Goal: Task Accomplishment & Management: Manage account settings

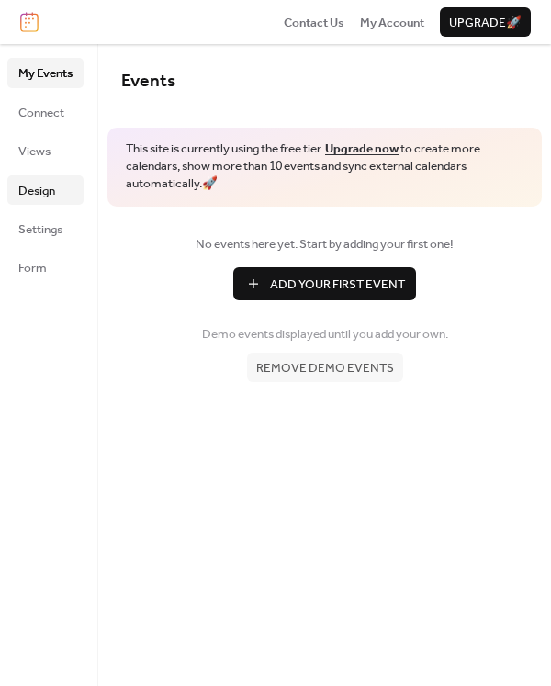
click at [41, 197] on span "Design" at bounding box center [36, 191] width 37 height 18
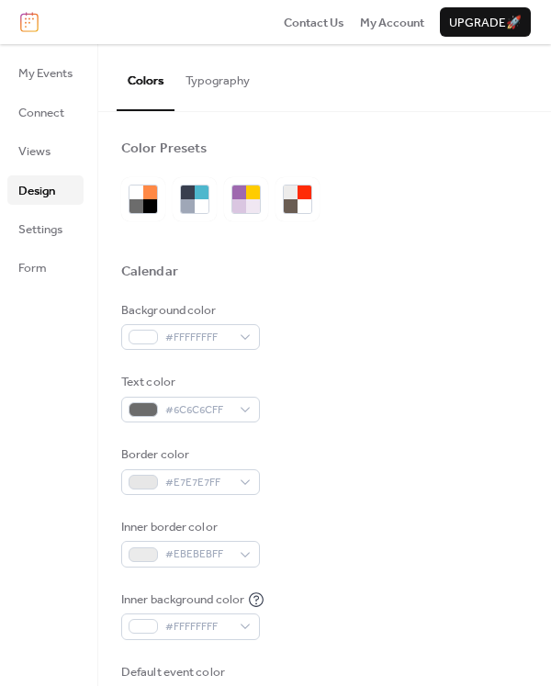
click at [217, 90] on button "Typography" at bounding box center [218, 76] width 86 height 64
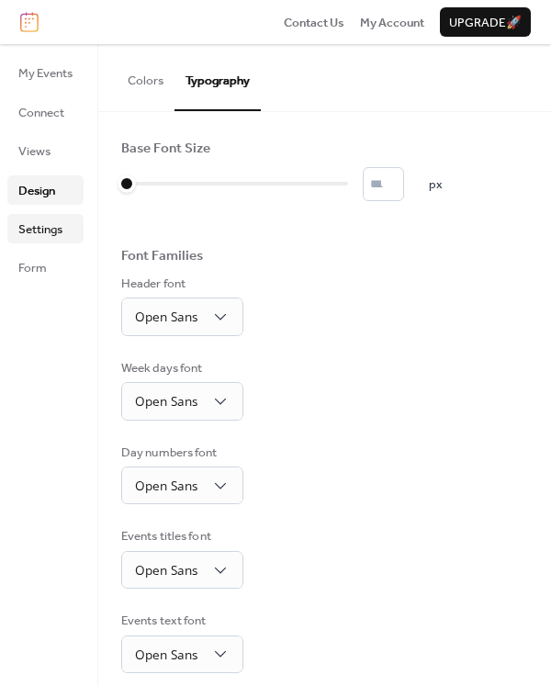
click at [51, 227] on span "Settings" at bounding box center [40, 230] width 44 height 18
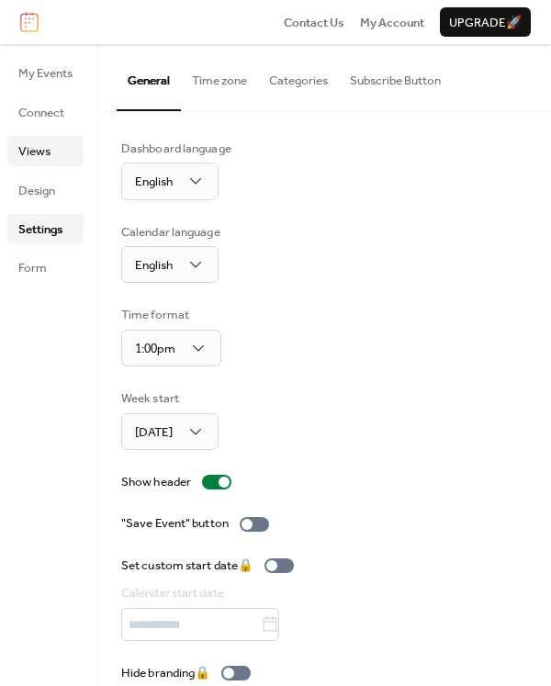
click at [55, 152] on link "Views" at bounding box center [45, 150] width 76 height 29
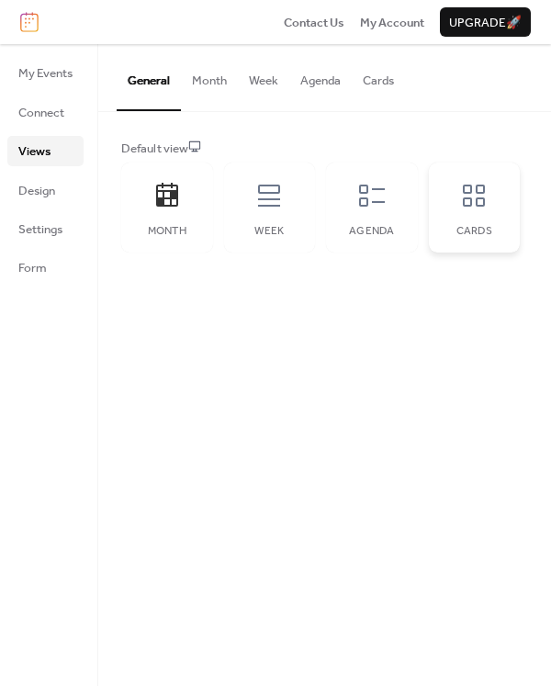
click at [470, 216] on div "Cards" at bounding box center [475, 208] width 92 height 90
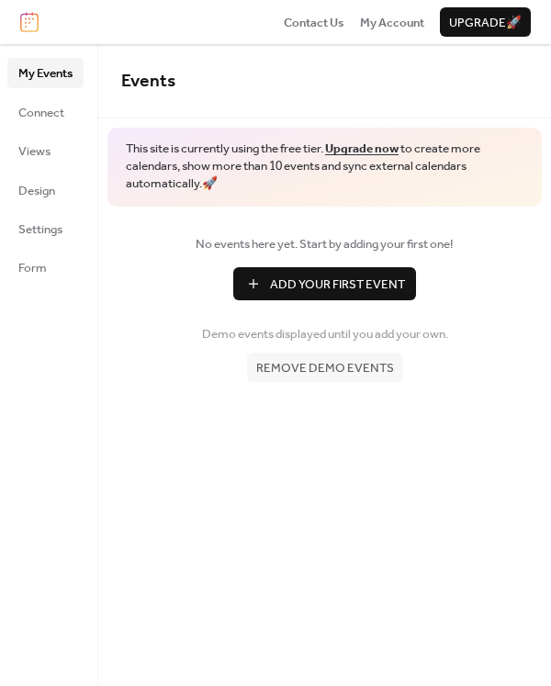
click at [346, 365] on span "Remove demo events" at bounding box center [325, 368] width 138 height 18
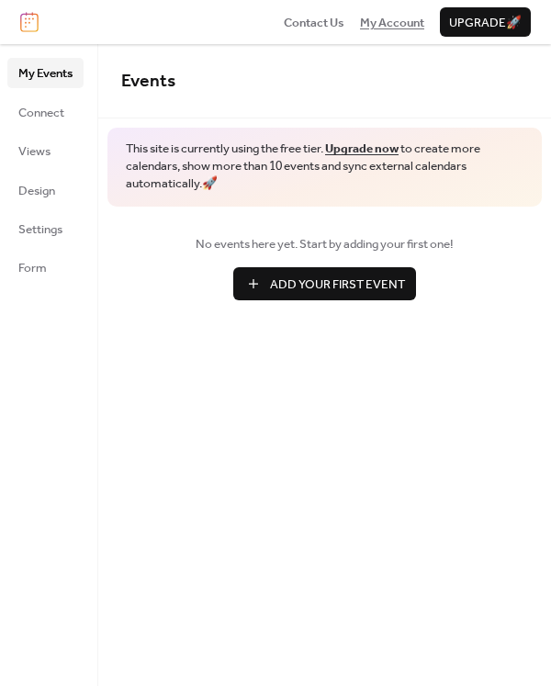
click at [397, 21] on span "My Account" at bounding box center [392, 23] width 64 height 18
click at [40, 115] on span "Connect" at bounding box center [41, 113] width 46 height 18
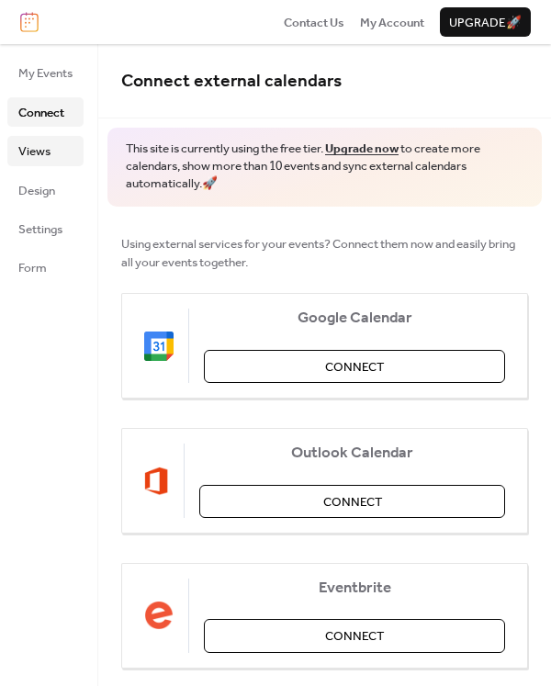
click at [39, 152] on span "Views" at bounding box center [34, 151] width 32 height 18
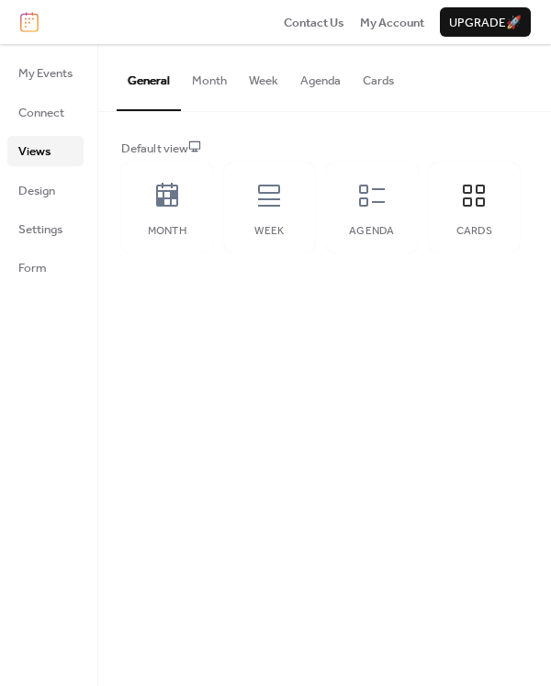
click at [370, 87] on button "Cards" at bounding box center [378, 76] width 53 height 64
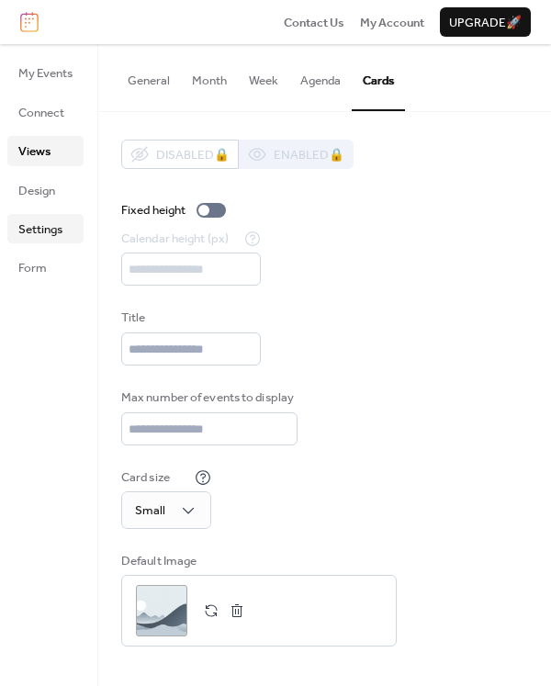
click at [42, 230] on span "Settings" at bounding box center [40, 230] width 44 height 18
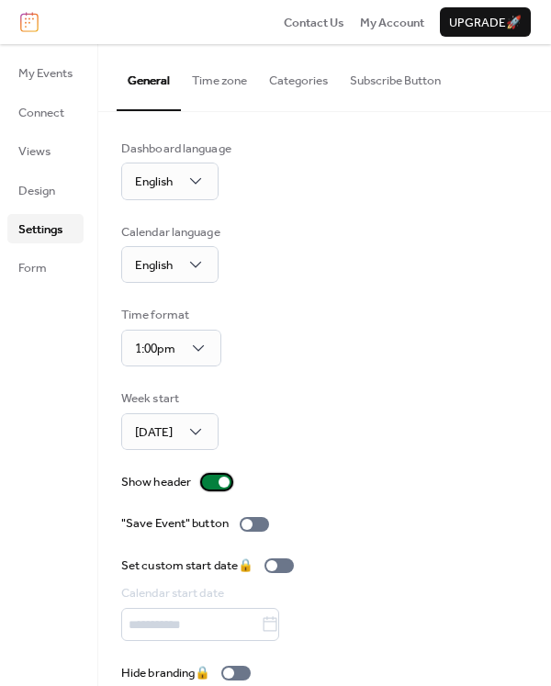
click at [219, 482] on div at bounding box center [216, 482] width 29 height 15
click at [227, 86] on button "Time zone" at bounding box center [219, 76] width 77 height 64
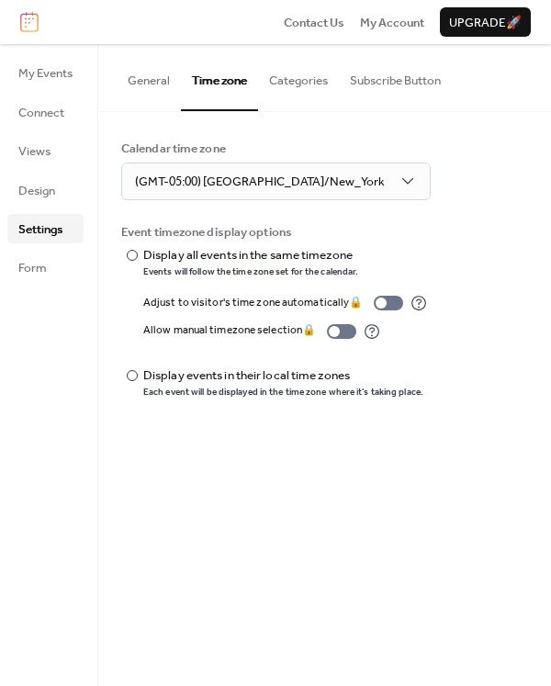
click at [298, 83] on button "Categories" at bounding box center [298, 76] width 81 height 64
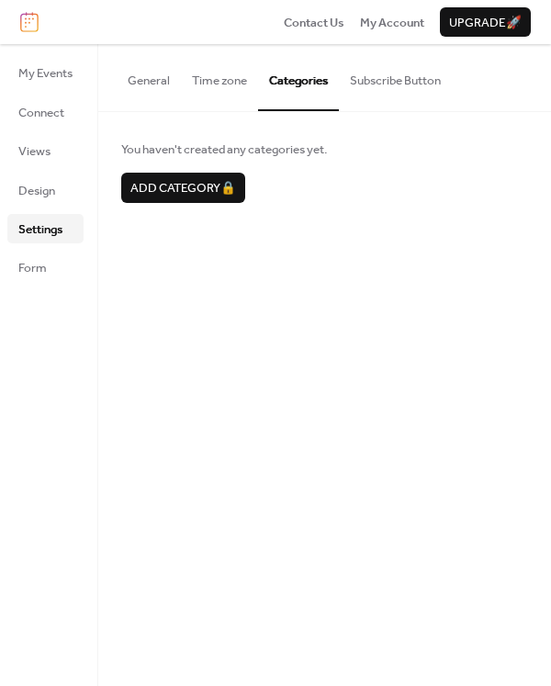
click at [386, 81] on button "Subscribe Button" at bounding box center [395, 76] width 113 height 64
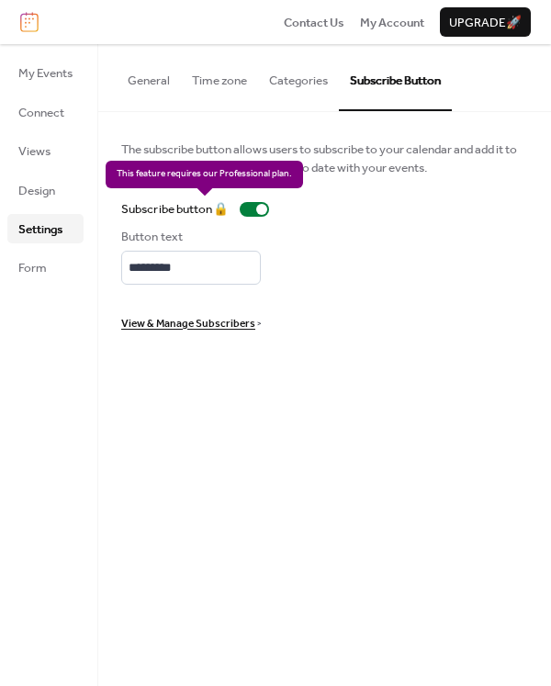
click at [270, 211] on div "Subscribe button 🔒" at bounding box center [198, 209] width 155 height 18
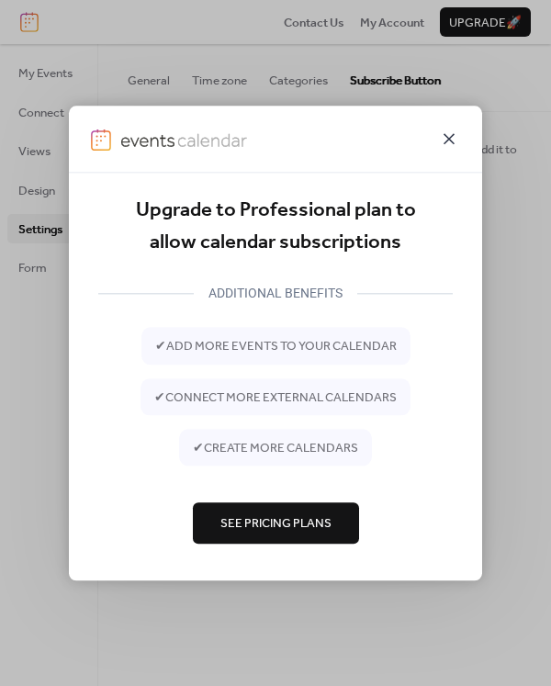
click at [459, 133] on icon at bounding box center [449, 139] width 22 height 22
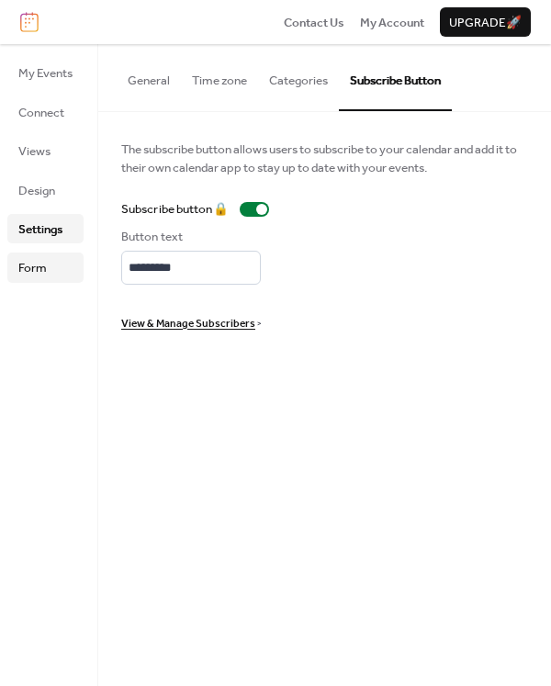
click at [51, 260] on link "Form" at bounding box center [45, 267] width 76 height 29
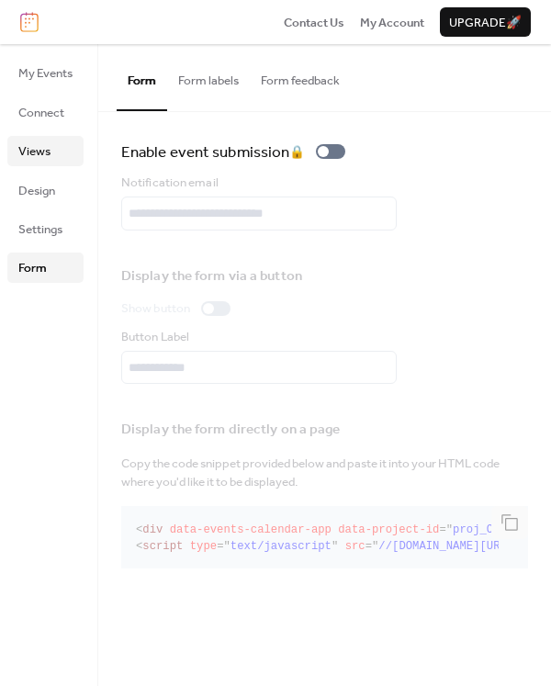
click at [40, 160] on span "Views" at bounding box center [34, 151] width 32 height 18
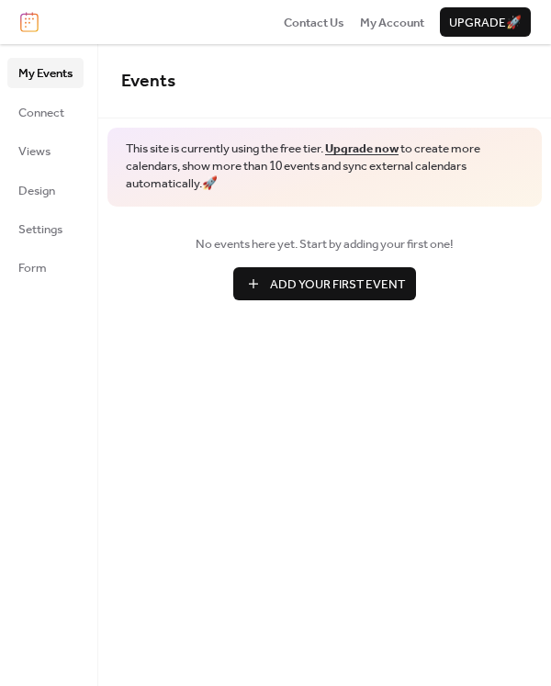
click at [259, 295] on button "Add Your First Event" at bounding box center [324, 283] width 183 height 33
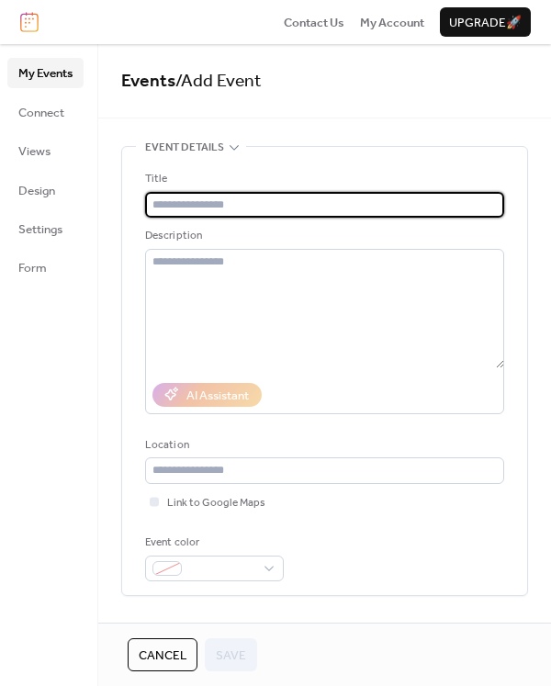
click at [198, 210] on input "text" at bounding box center [324, 205] width 359 height 26
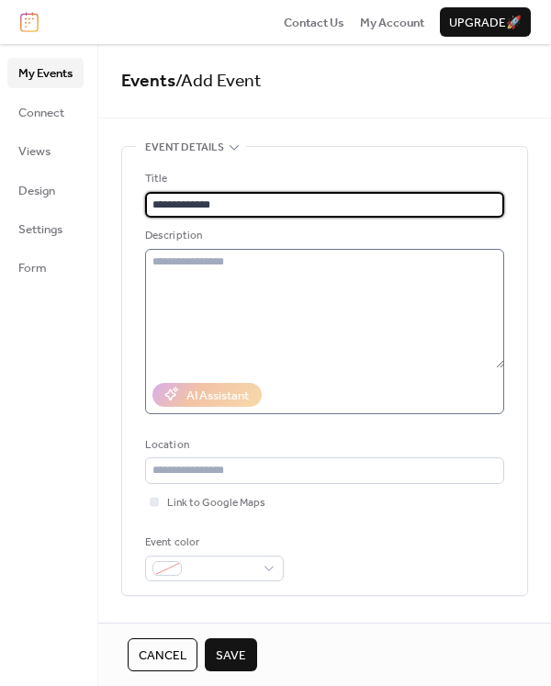
type input "**********"
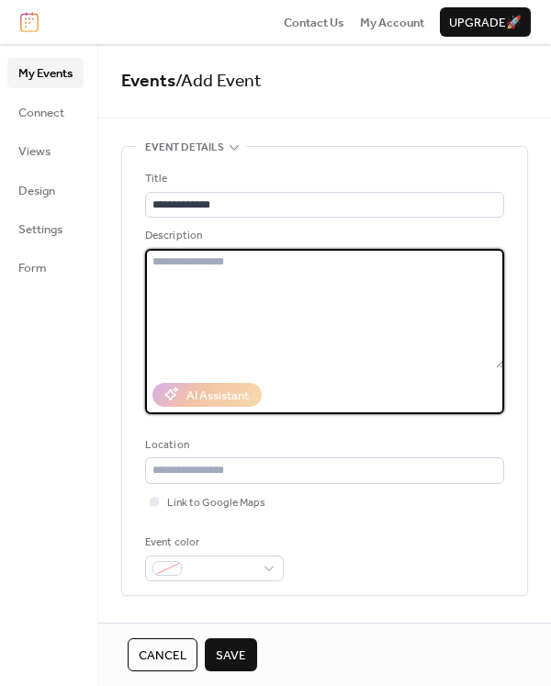
click at [185, 278] on textarea at bounding box center [324, 308] width 359 height 119
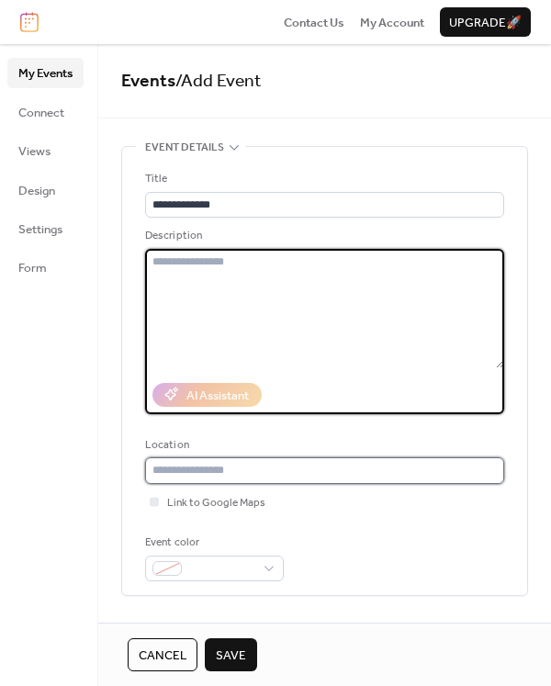
click at [221, 470] on input "text" at bounding box center [324, 471] width 359 height 26
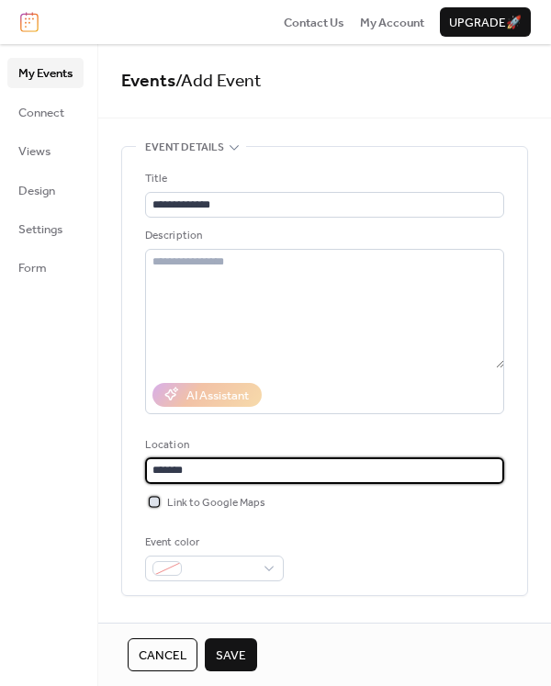
click at [157, 503] on div at bounding box center [154, 501] width 9 height 9
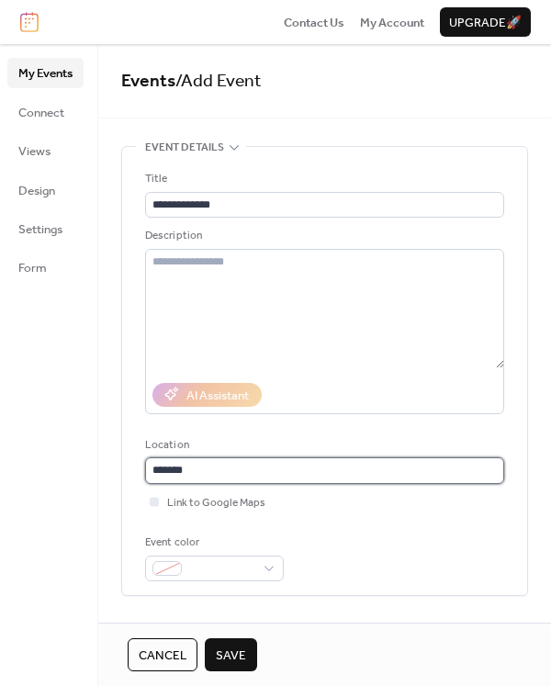
click at [193, 475] on input "******" at bounding box center [324, 471] width 359 height 26
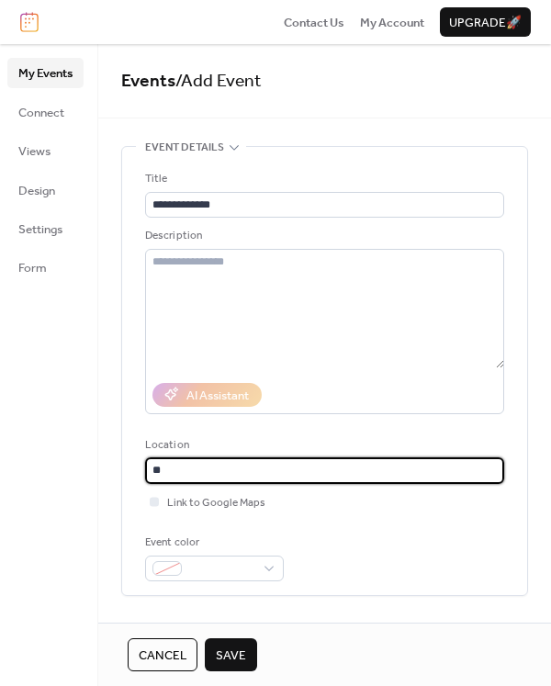
type input "*"
type input "**********"
click at [331, 531] on div "**********" at bounding box center [324, 376] width 359 height 412
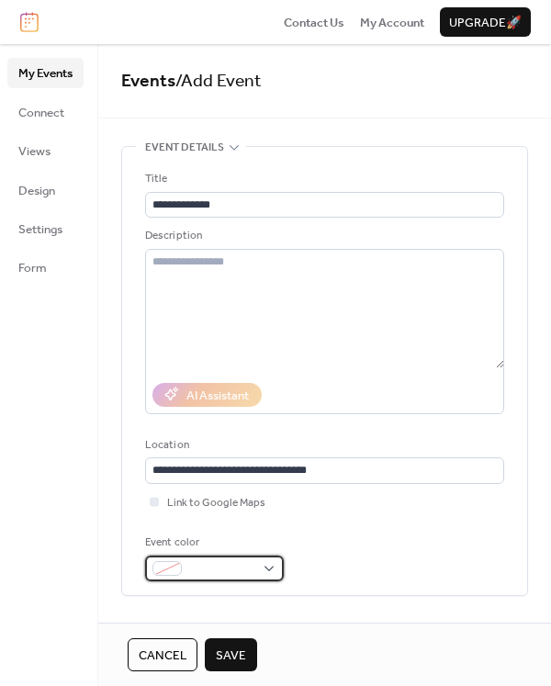
click at [266, 568] on div at bounding box center [214, 569] width 139 height 26
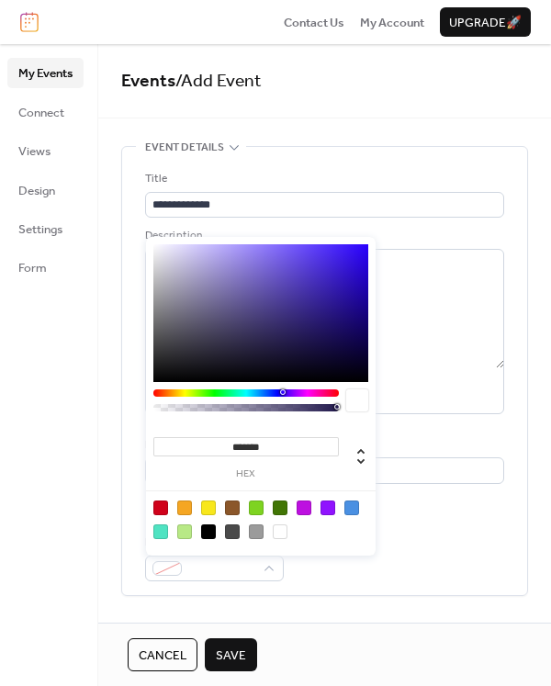
click at [419, 538] on div "Event color" at bounding box center [324, 558] width 359 height 48
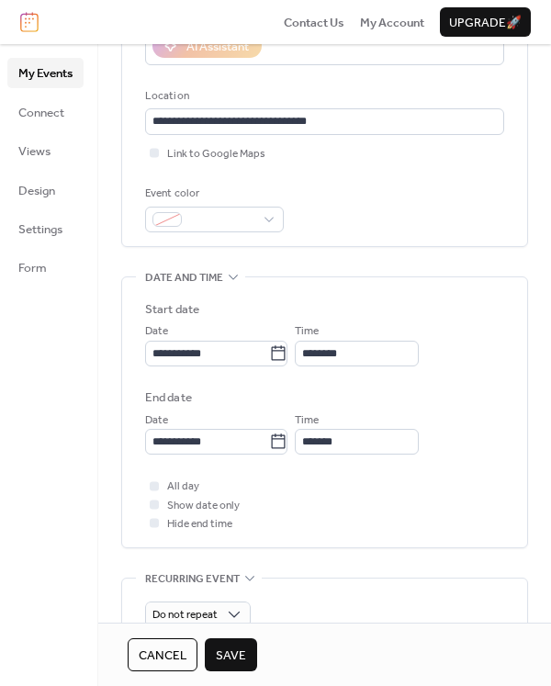
scroll to position [368, 0]
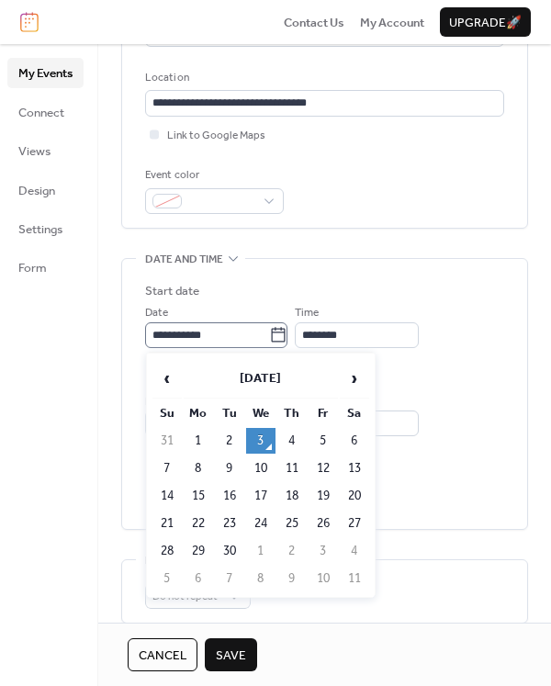
click at [288, 334] on icon at bounding box center [278, 335] width 18 height 18
click at [269, 334] on input "**********" at bounding box center [207, 336] width 124 height 26
click at [347, 387] on span "›" at bounding box center [355, 378] width 28 height 37
click at [356, 440] on td "4" at bounding box center [354, 441] width 29 height 26
type input "**********"
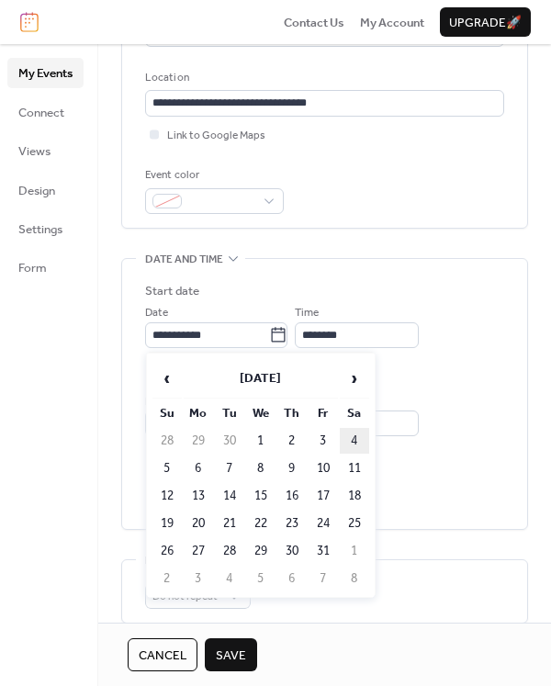
type input "**********"
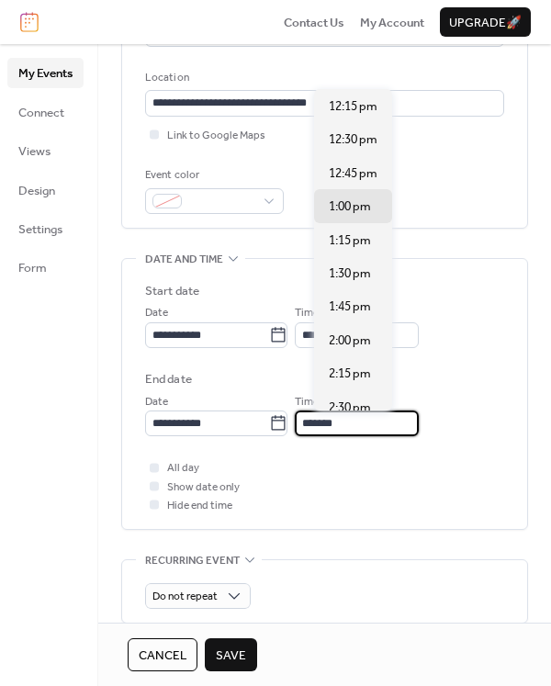
click at [324, 421] on input "*******" at bounding box center [357, 424] width 124 height 26
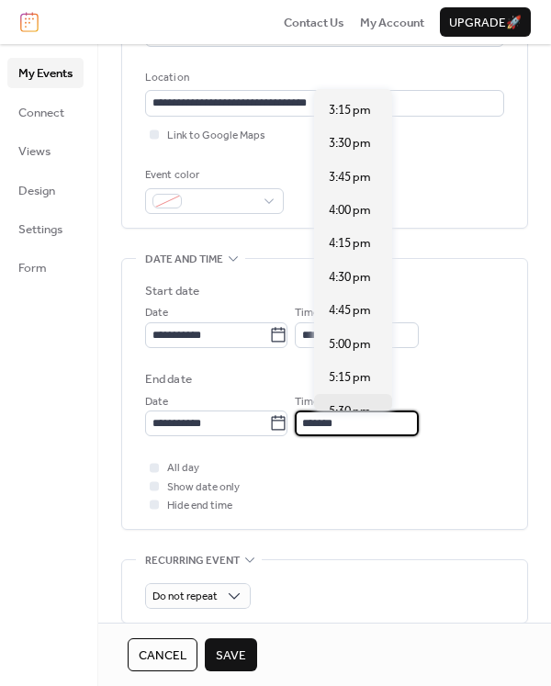
scroll to position [459, 0]
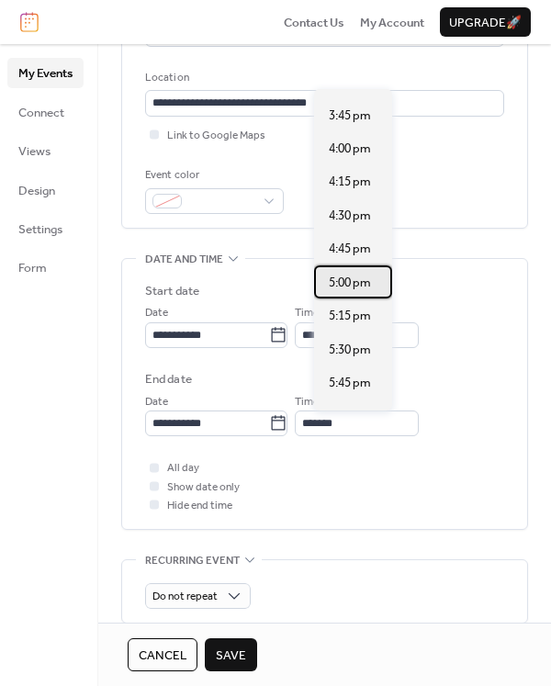
click at [363, 279] on span "5:00 pm" at bounding box center [350, 283] width 42 height 18
type input "*******"
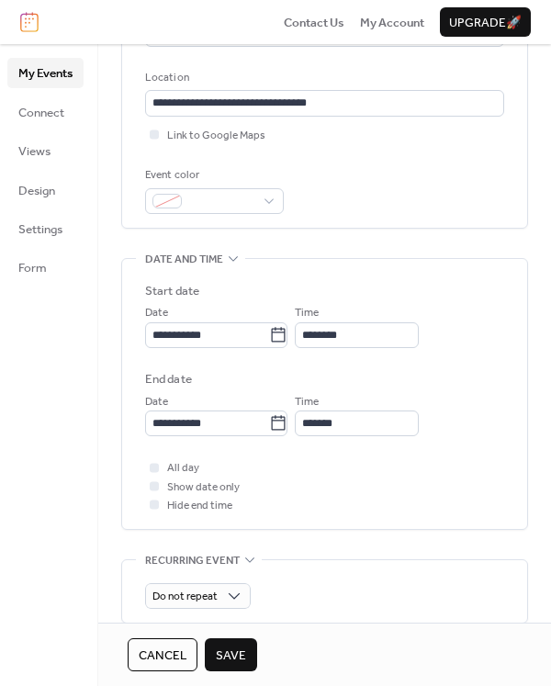
click at [393, 463] on div "All day Show date only Hide end time" at bounding box center [324, 487] width 359 height 56
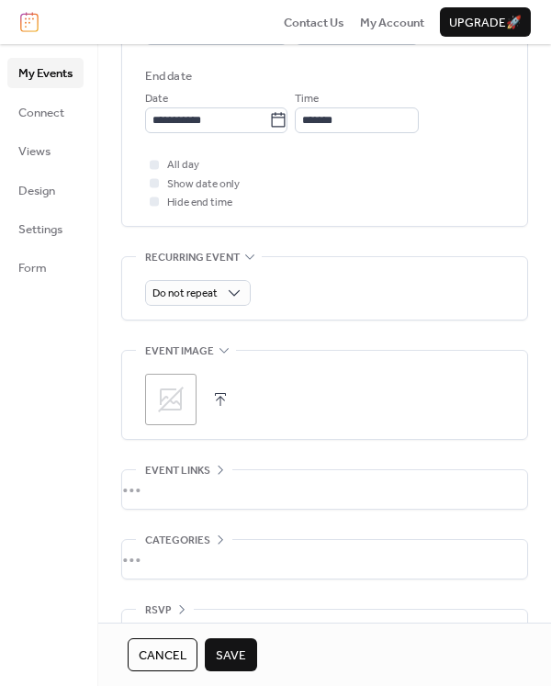
scroll to position [716, 0]
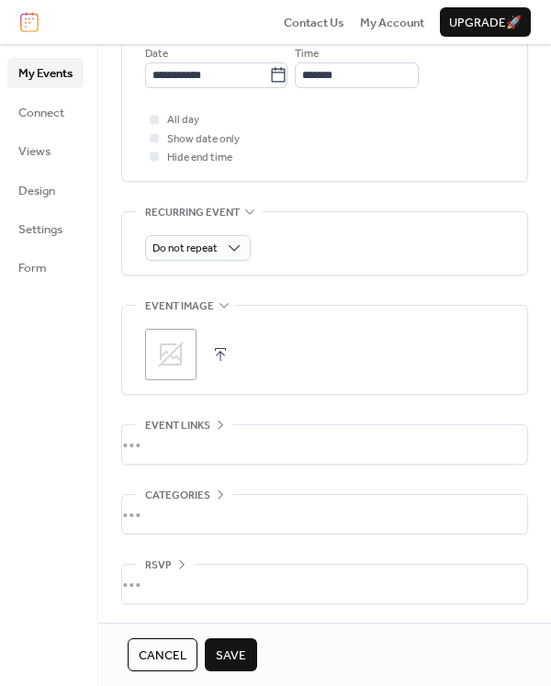
click at [178, 348] on icon at bounding box center [171, 355] width 26 height 26
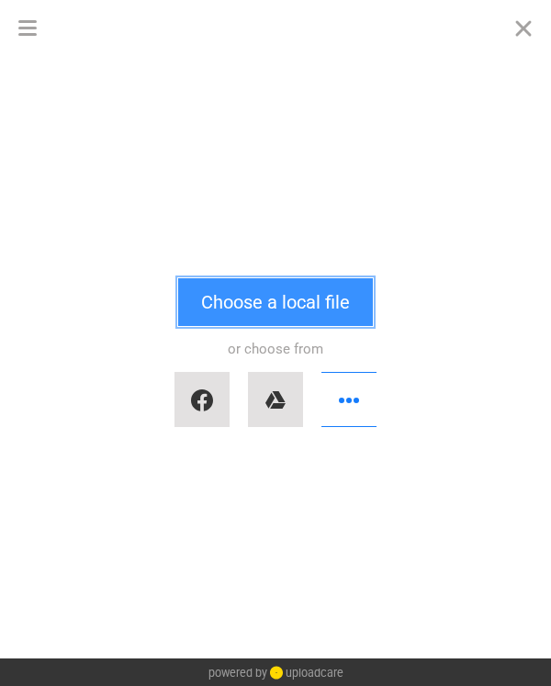
click at [263, 313] on button "Choose a local file" at bounding box center [275, 302] width 195 height 48
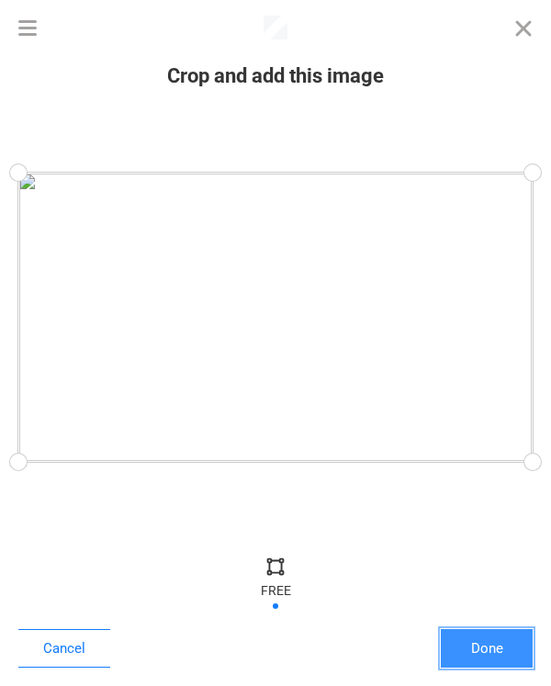
click at [482, 645] on button "Done" at bounding box center [487, 648] width 92 height 39
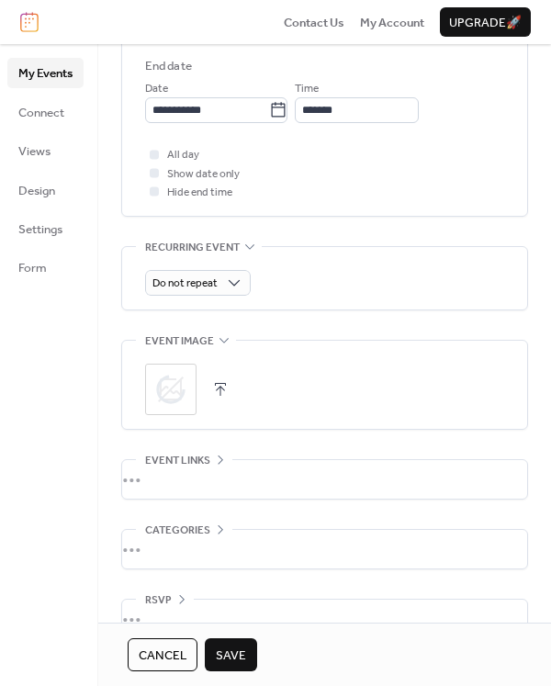
scroll to position [716, 0]
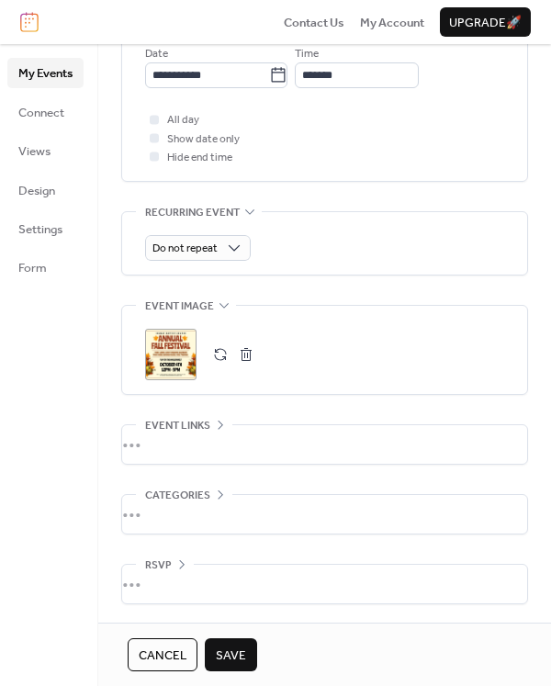
click at [232, 650] on span "Save" at bounding box center [231, 656] width 30 height 18
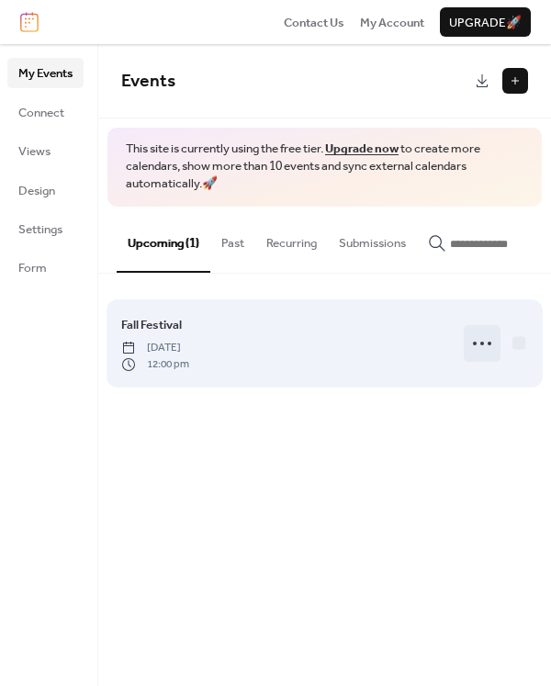
click at [490, 342] on icon at bounding box center [482, 343] width 29 height 29
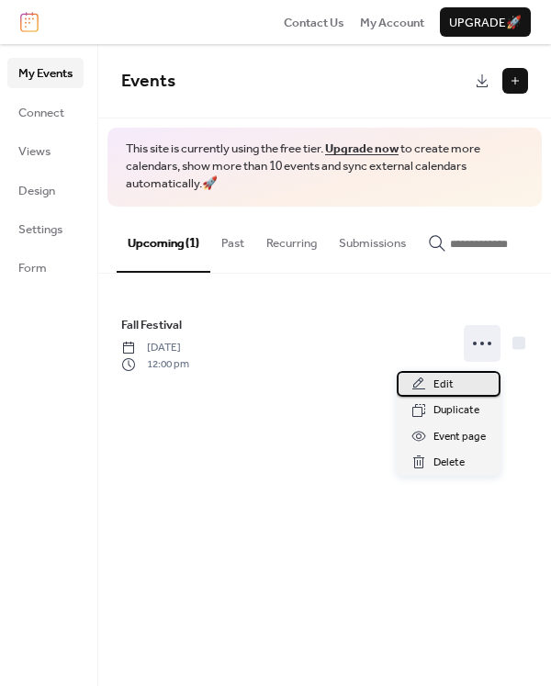
click at [453, 380] on div "Edit" at bounding box center [449, 384] width 104 height 26
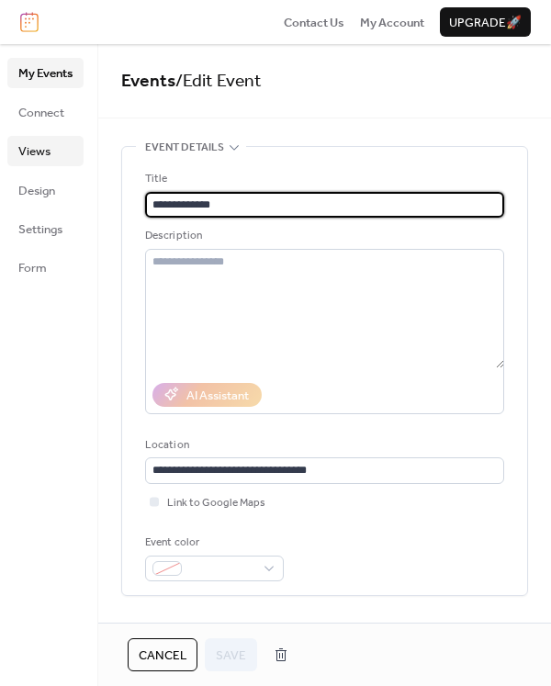
click at [51, 157] on link "Views" at bounding box center [45, 150] width 76 height 29
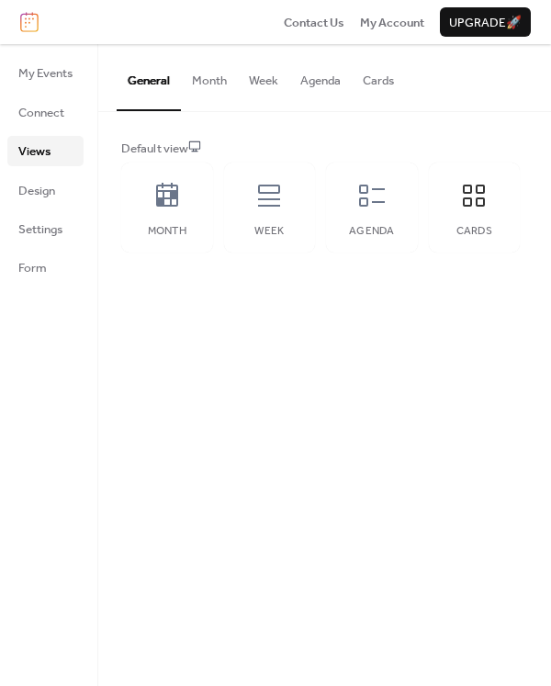
click at [391, 87] on button "Cards" at bounding box center [378, 76] width 53 height 64
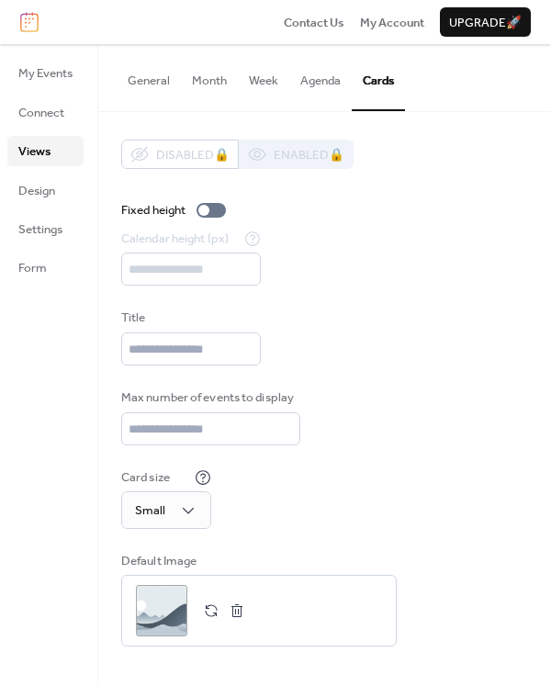
scroll to position [3, 0]
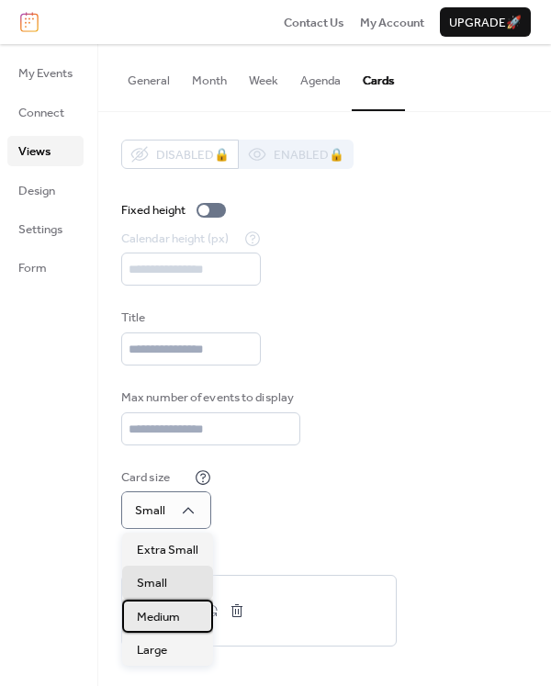
click at [186, 614] on div "Medium" at bounding box center [167, 616] width 91 height 33
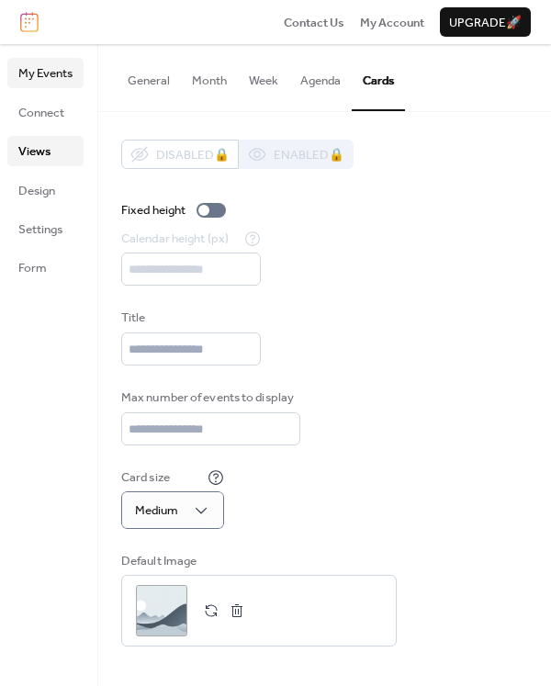
click at [64, 71] on span "My Events" at bounding box center [45, 73] width 54 height 18
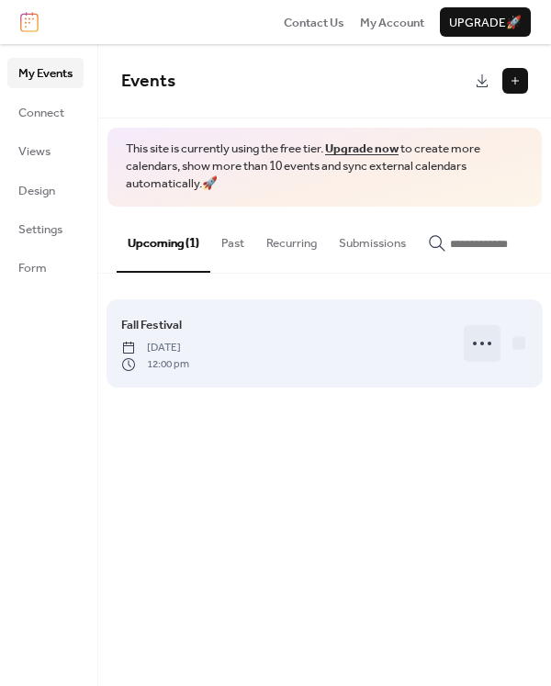
click at [474, 347] on icon at bounding box center [482, 343] width 29 height 29
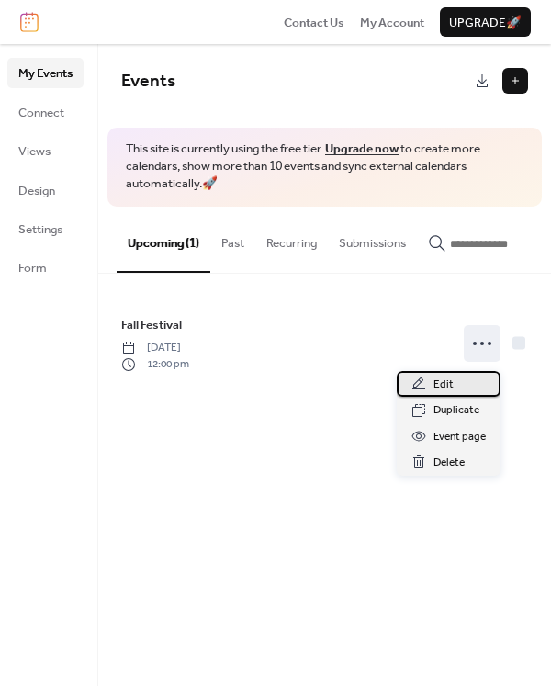
click at [446, 385] on span "Edit" at bounding box center [444, 385] width 20 height 18
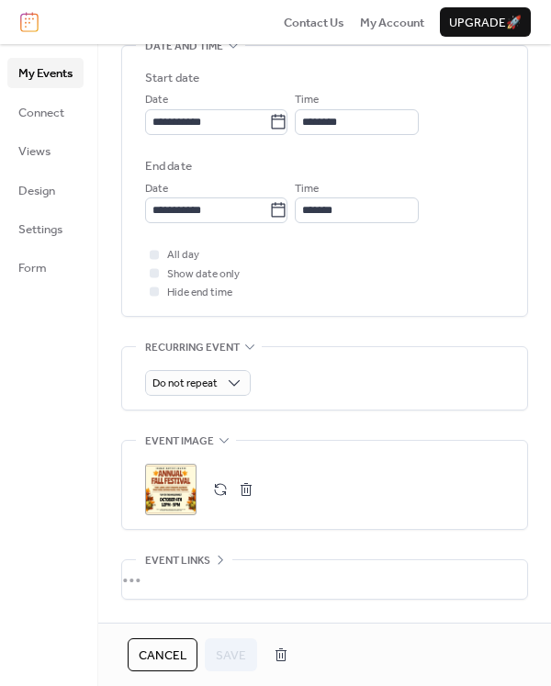
scroll to position [716, 0]
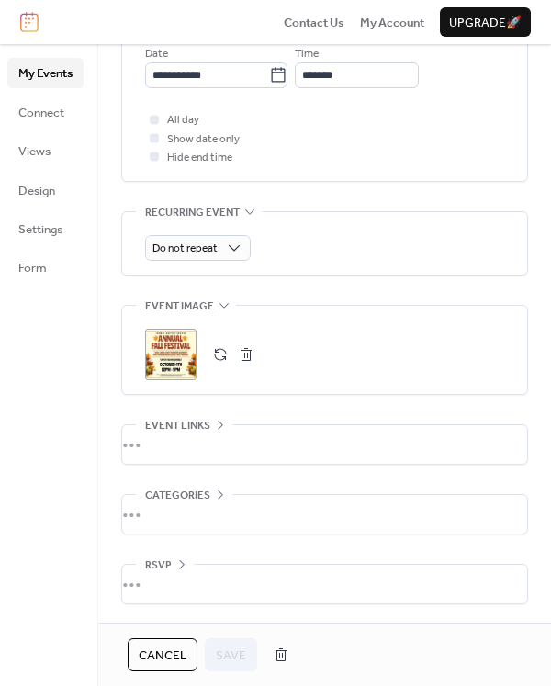
click at [152, 584] on div "•••" at bounding box center [324, 584] width 405 height 39
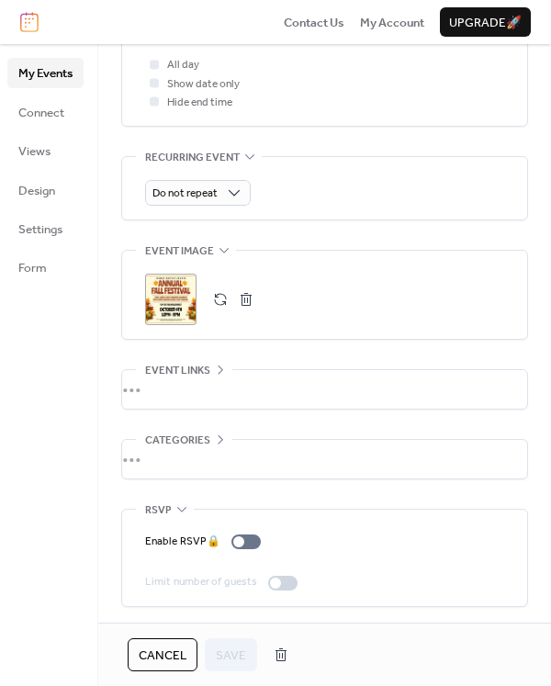
scroll to position [774, 0]
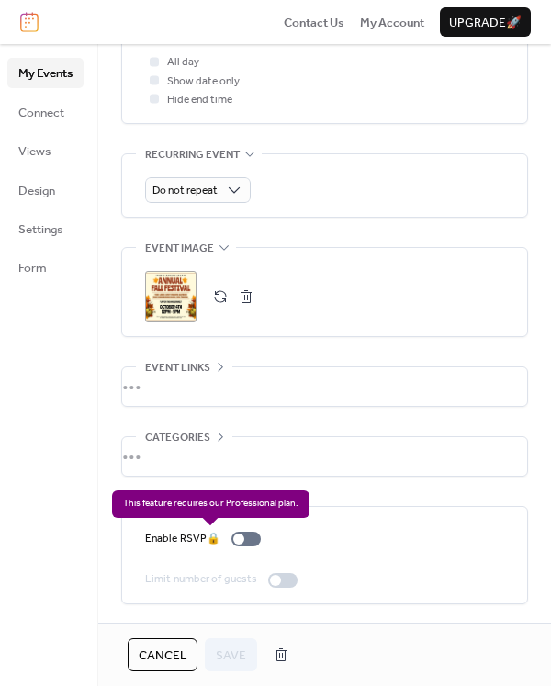
click at [243, 541] on div "Enable RSVP 🔒" at bounding box center [206, 539] width 123 height 18
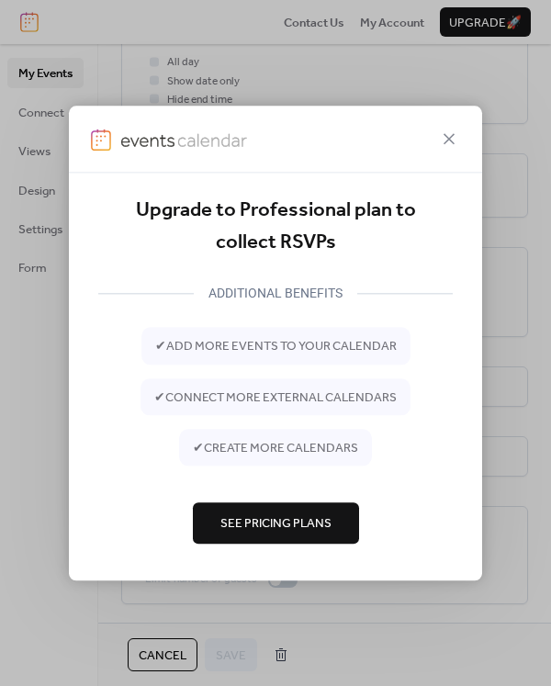
click at [254, 532] on span "See Pricing Plans" at bounding box center [276, 525] width 111 height 18
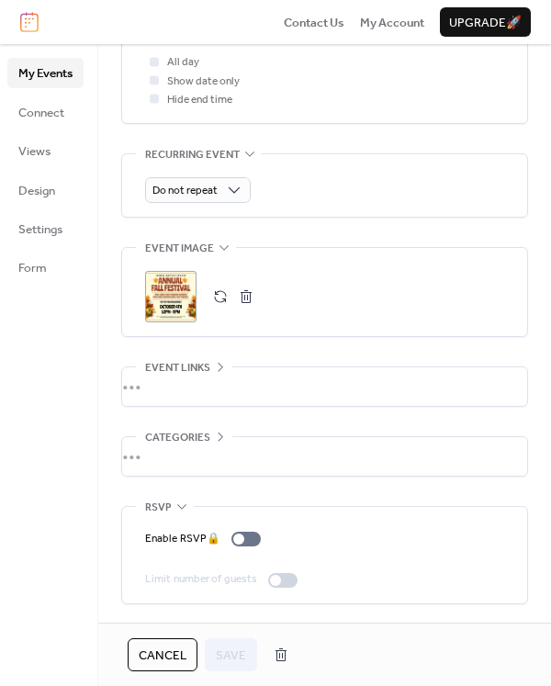
click at [175, 647] on span "Cancel" at bounding box center [163, 656] width 48 height 18
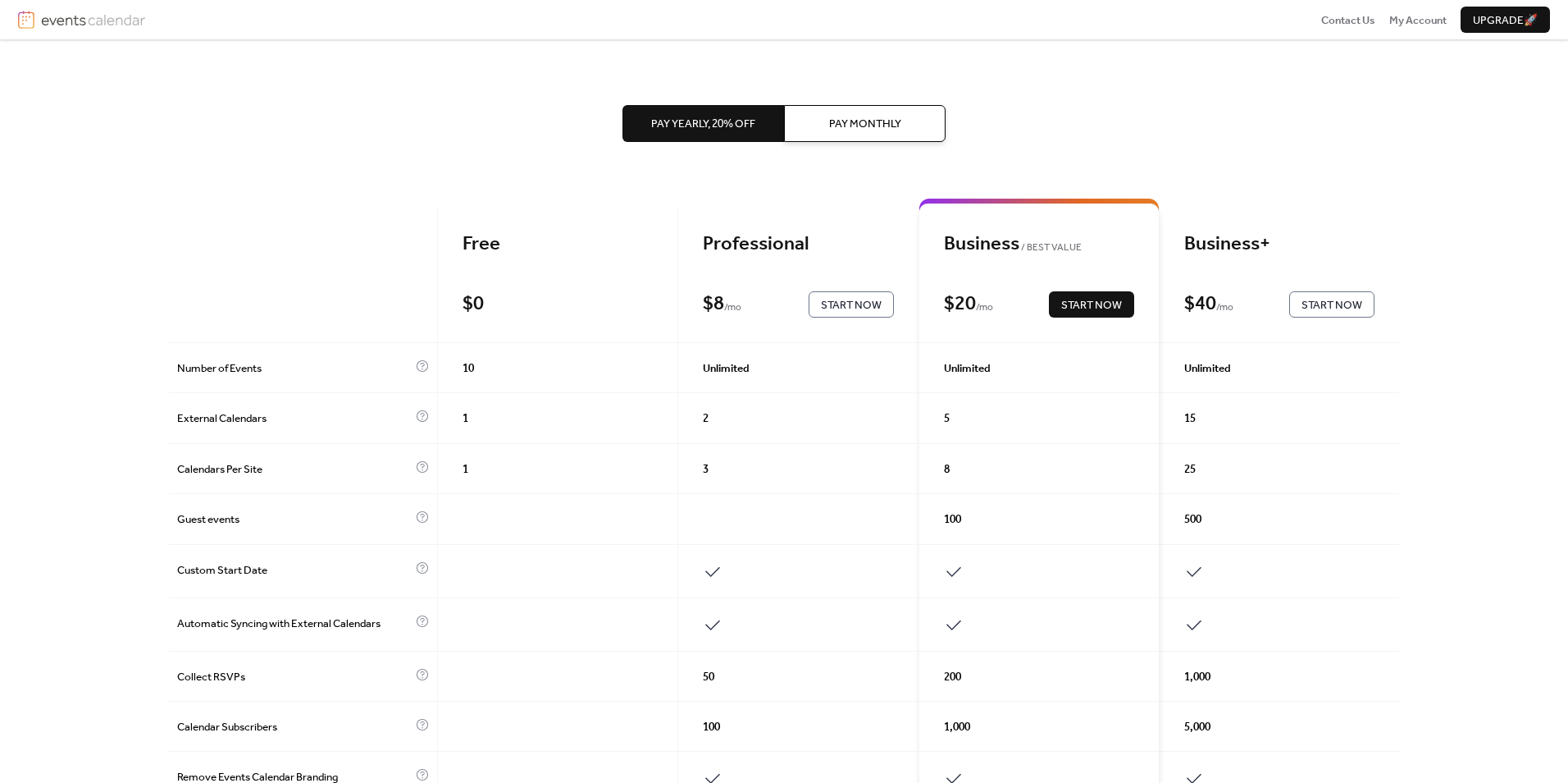
click at [867, 125] on span "Pay Monthly" at bounding box center [865, 124] width 72 height 16
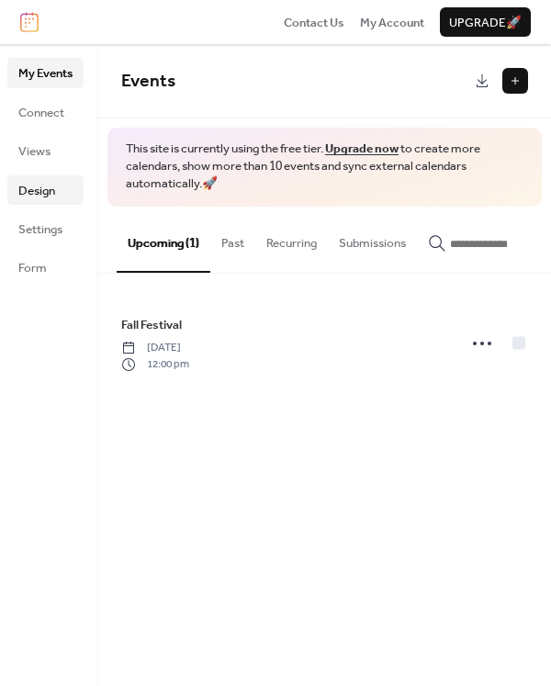
click at [48, 182] on span "Design" at bounding box center [36, 191] width 37 height 18
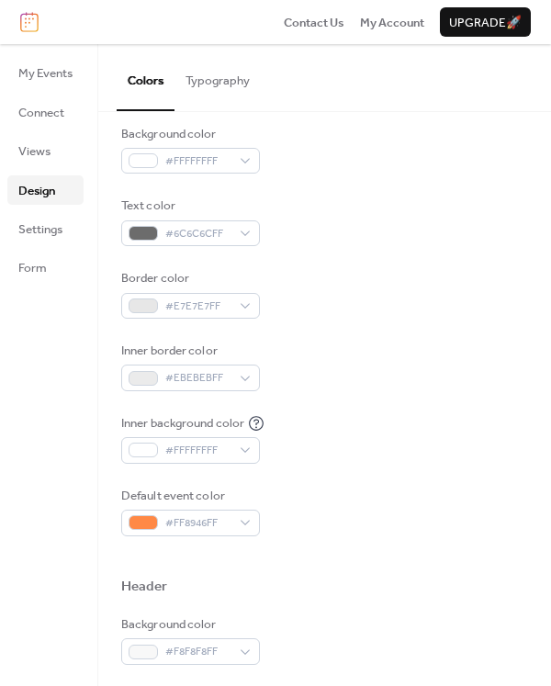
scroll to position [184, 0]
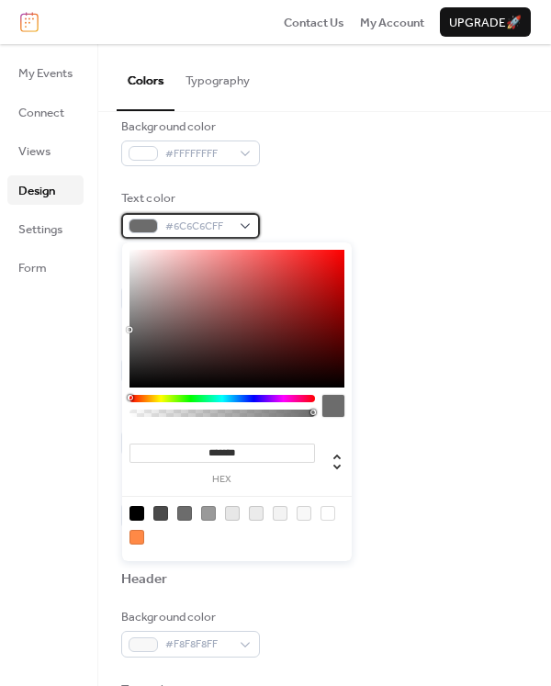
click at [237, 218] on div "#6C6C6CFF" at bounding box center [190, 226] width 139 height 26
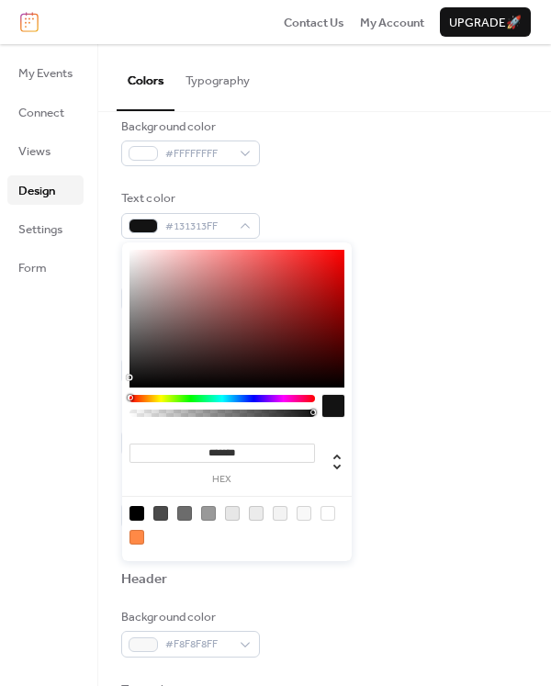
type input "*******"
drag, startPoint x: 129, startPoint y: 328, endPoint x: 125, endPoint y: 404, distance: 76.4
click at [125, 404] on div "******* hex" at bounding box center [237, 402] width 230 height 319
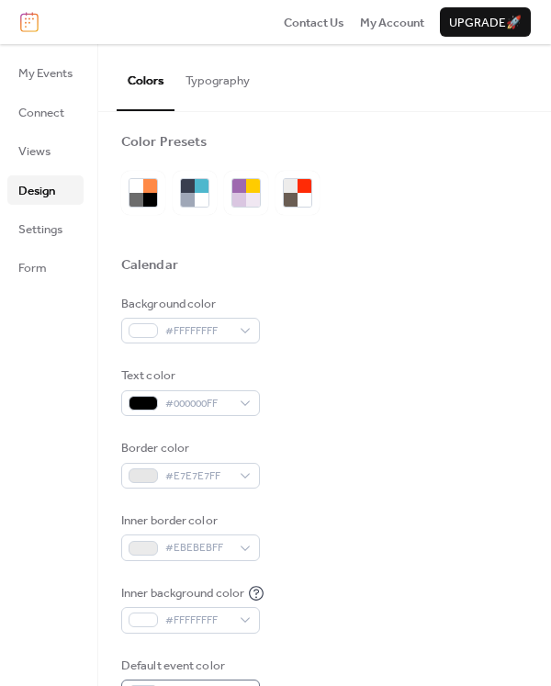
scroll to position [0, 0]
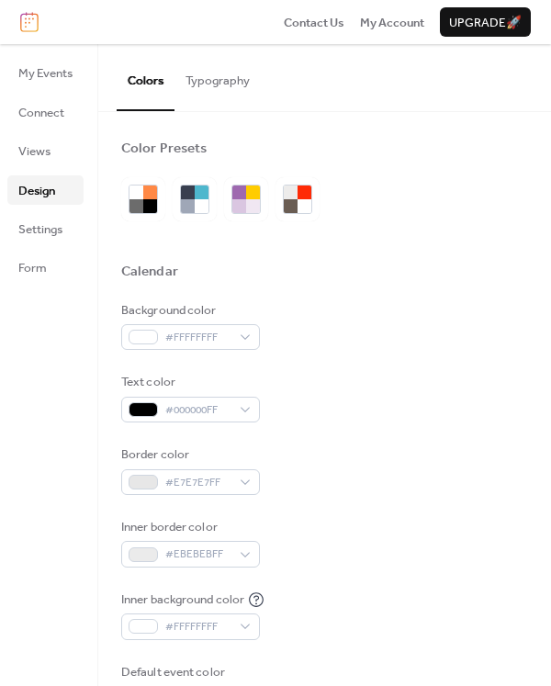
click at [228, 85] on button "Typography" at bounding box center [218, 76] width 86 height 64
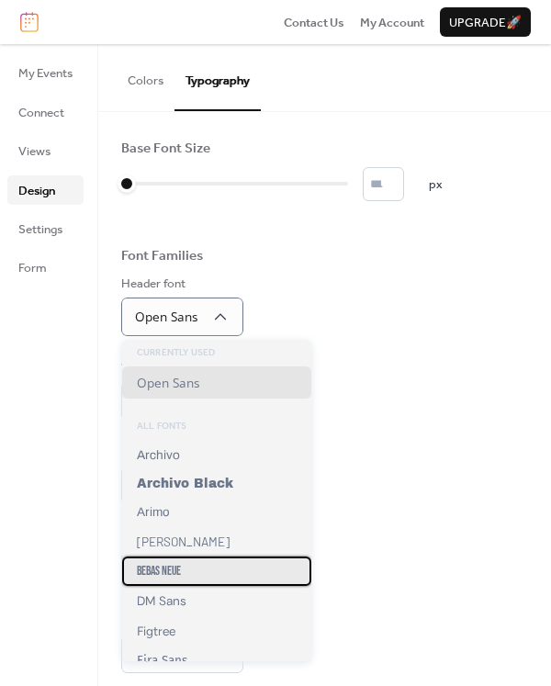
click at [187, 582] on div "Bebas Neue" at bounding box center [216, 571] width 189 height 29
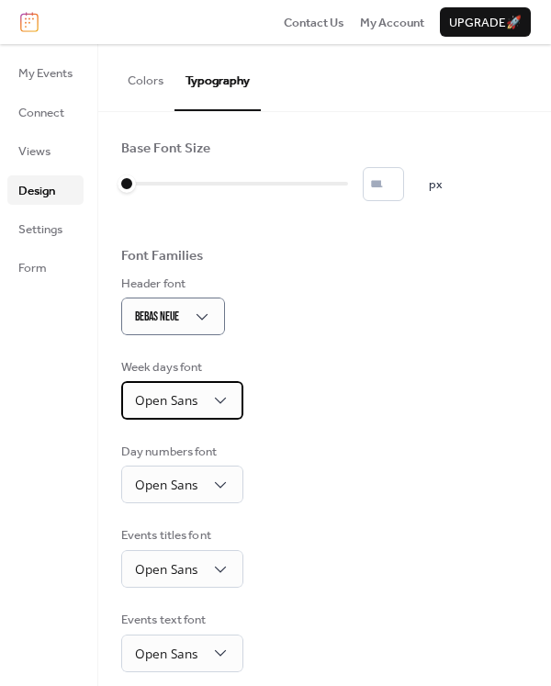
click at [224, 414] on div "Open Sans" at bounding box center [182, 400] width 122 height 38
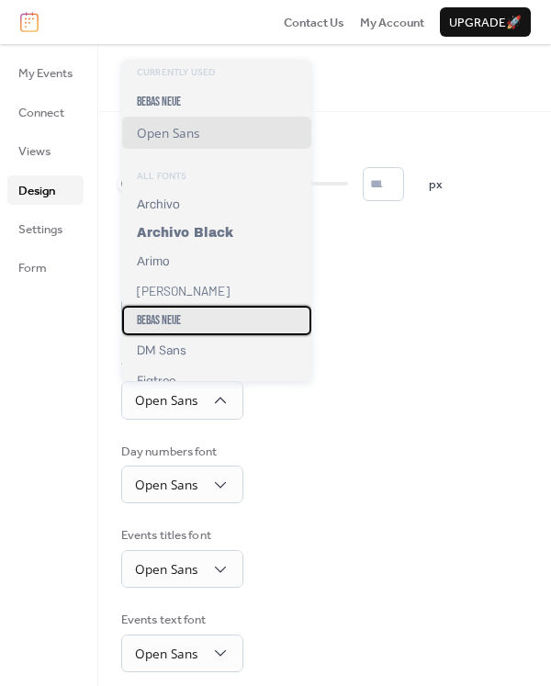
click at [186, 325] on div "Bebas Neue" at bounding box center [216, 320] width 189 height 29
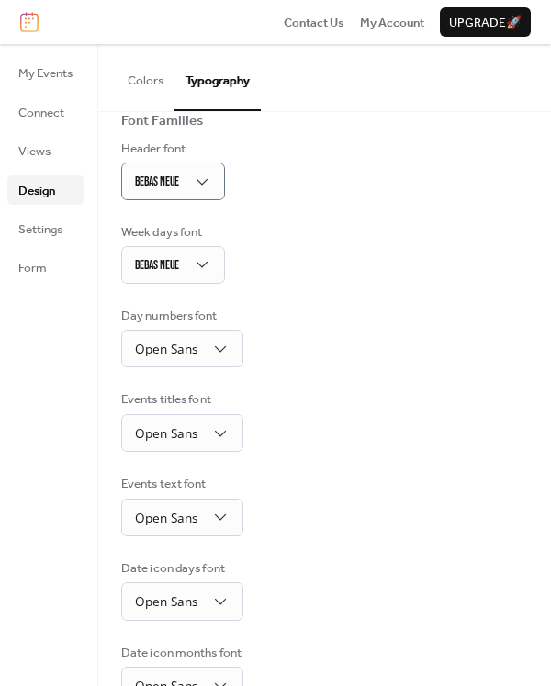
scroll to position [182, 0]
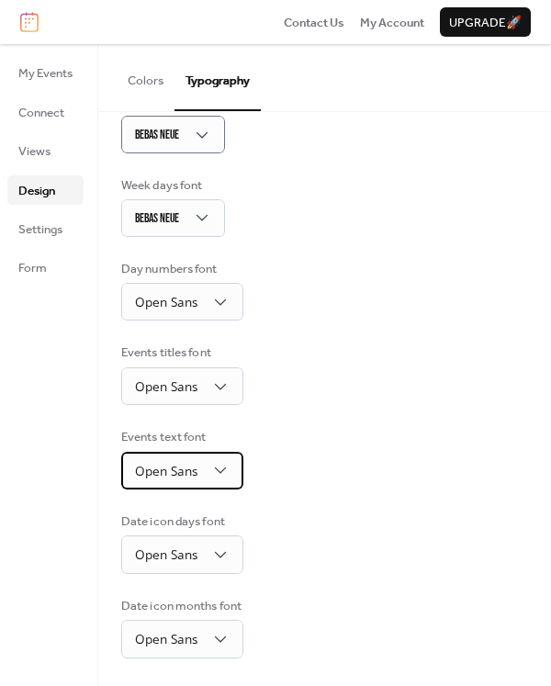
click at [200, 461] on div "Open Sans" at bounding box center [182, 471] width 122 height 38
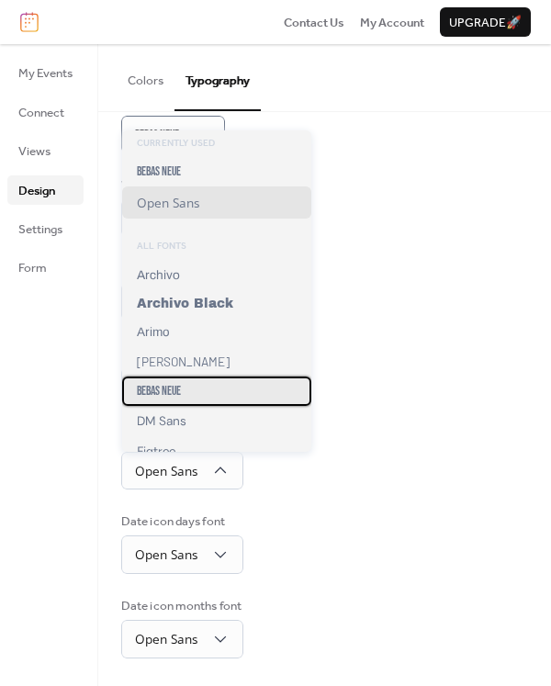
click at [187, 400] on div "Bebas Neue" at bounding box center [216, 391] width 189 height 29
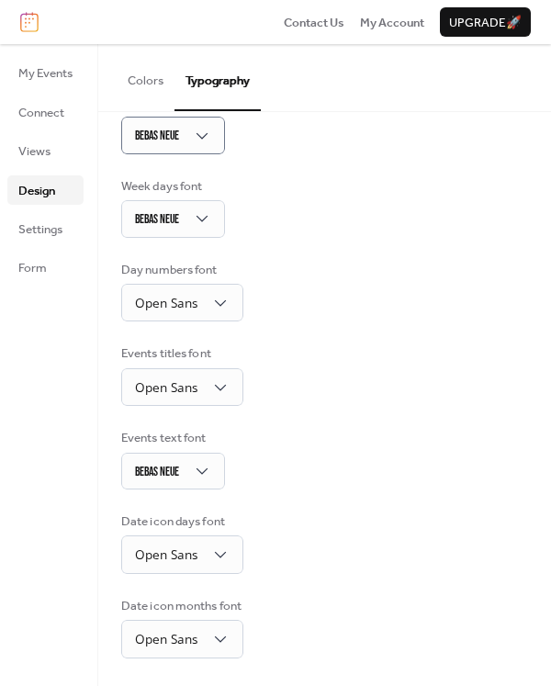
scroll to position [181, 0]
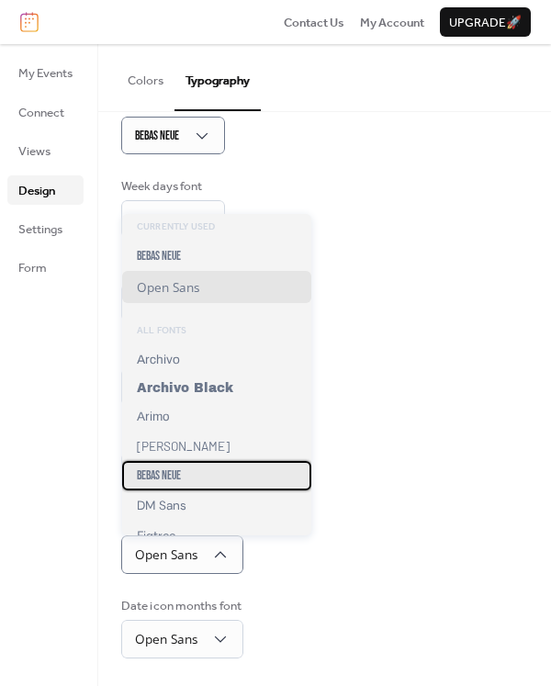
click at [176, 478] on span "Bebas Neue" at bounding box center [159, 476] width 44 height 15
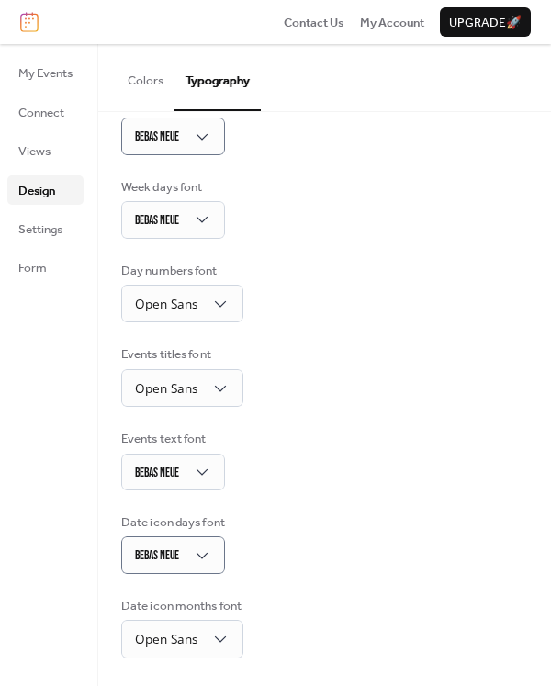
scroll to position [180, 0]
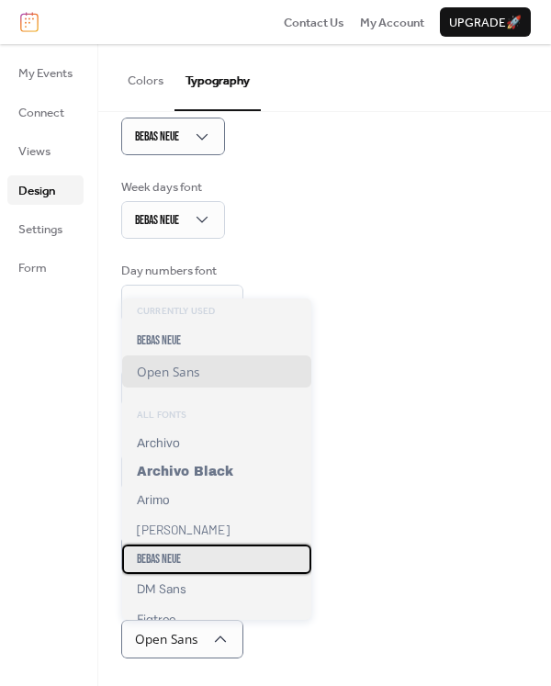
click at [191, 563] on div "Bebas Neue" at bounding box center [216, 559] width 189 height 29
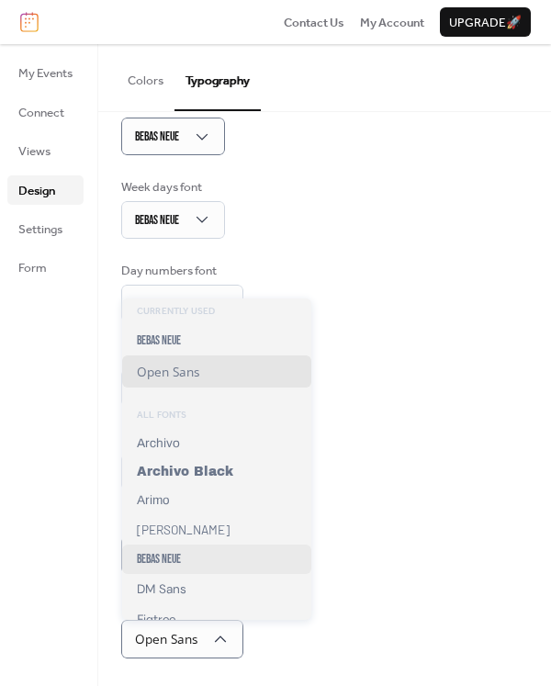
scroll to position [179, 0]
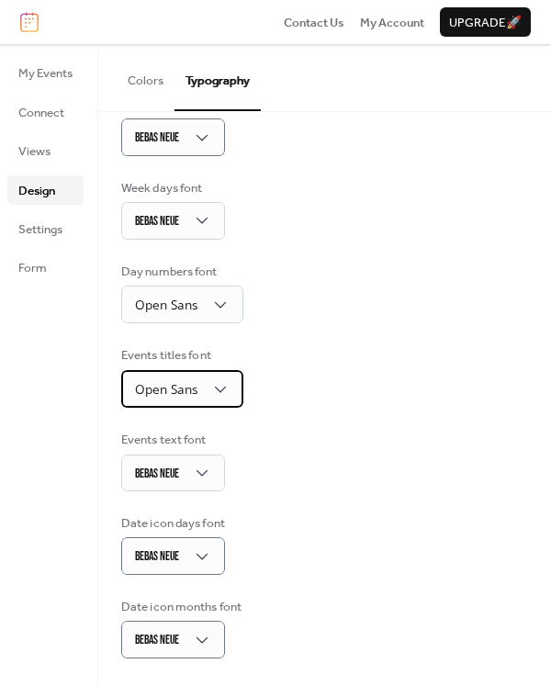
click at [195, 402] on div "Open Sans" at bounding box center [182, 389] width 122 height 38
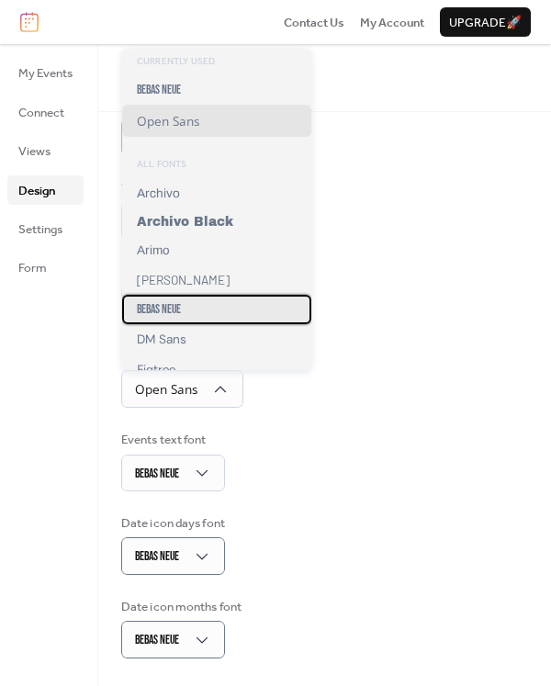
click at [176, 317] on span "Bebas Neue" at bounding box center [159, 309] width 44 height 15
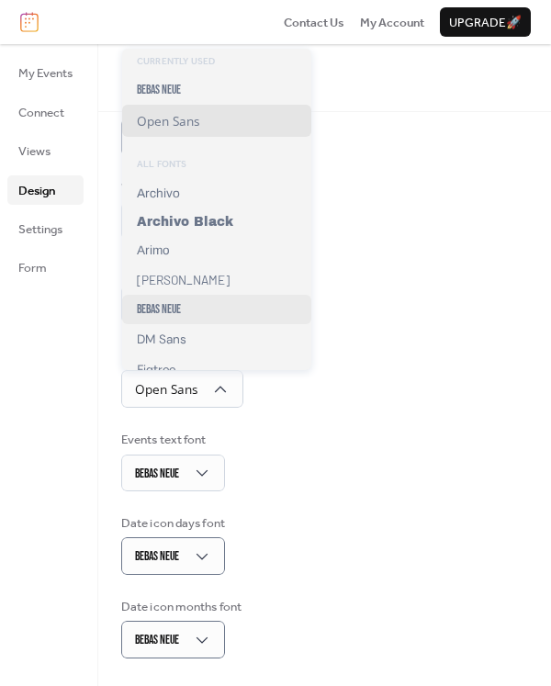
scroll to position [178, 0]
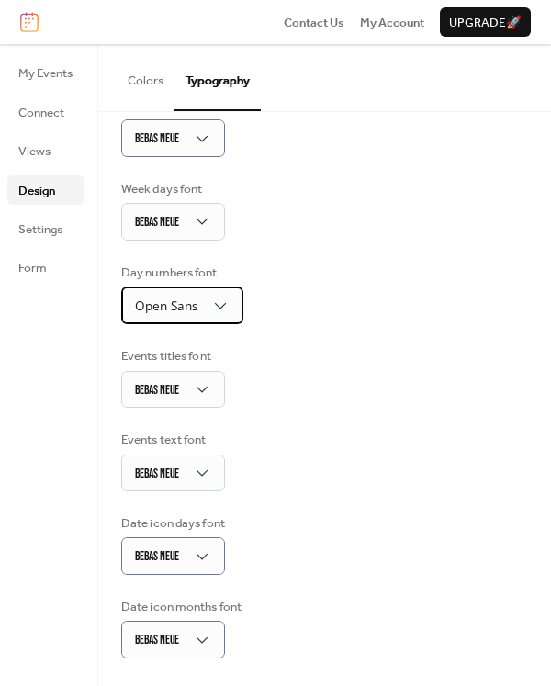
click at [184, 300] on span "Open Sans" at bounding box center [166, 305] width 62 height 17
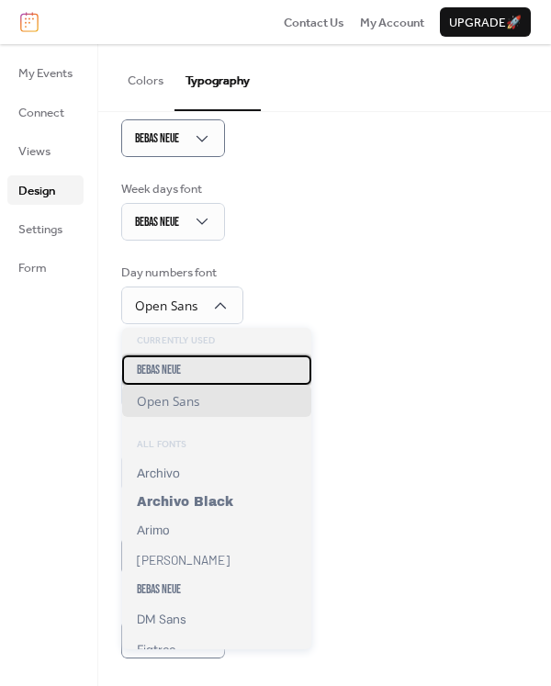
click at [181, 377] on span "Bebas Neue" at bounding box center [159, 370] width 44 height 15
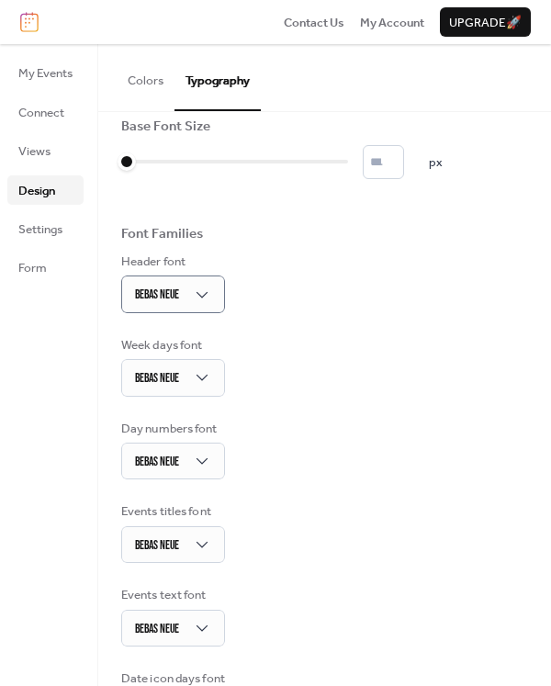
scroll to position [0, 0]
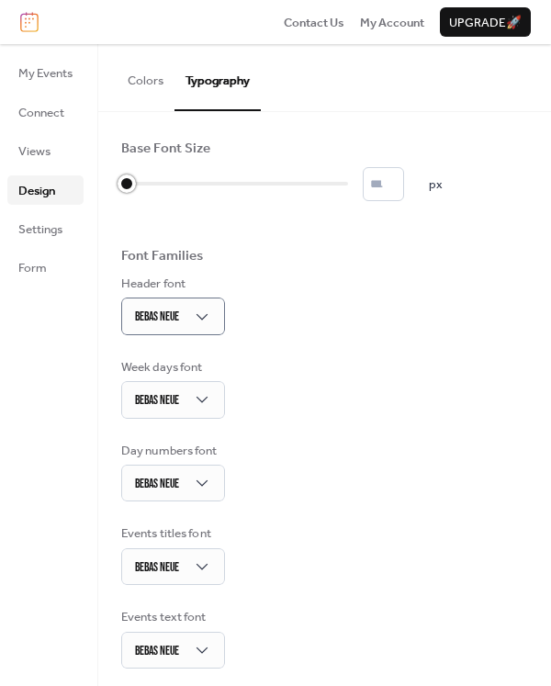
click at [127, 186] on div at bounding box center [124, 183] width 6 height 29
click at [136, 185] on div at bounding box center [137, 183] width 32 height 29
type input "**"
drag, startPoint x: 132, startPoint y: 185, endPoint x: 365, endPoint y: 201, distance: 233.1
click at [365, 201] on div "Base Font Size ** px Font Families Header font Bebas Neue Week days font Bebas …" at bounding box center [324, 488] width 407 height 697
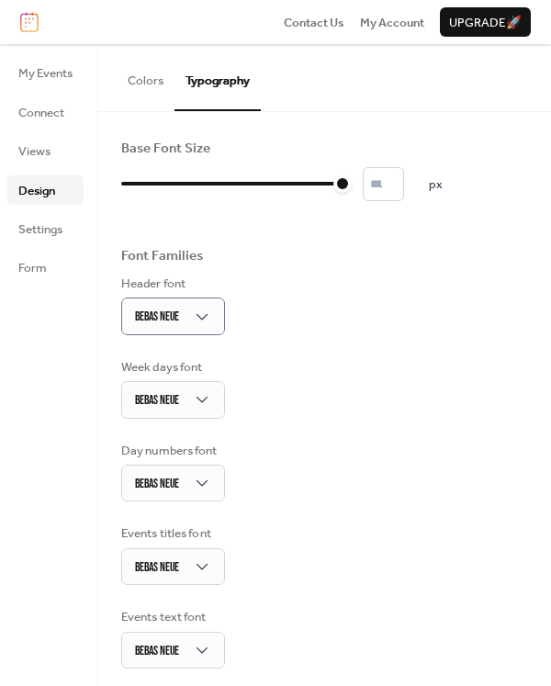
click at [391, 306] on div "Header font Bebas Neue" at bounding box center [324, 305] width 407 height 61
click at [65, 228] on link "Settings" at bounding box center [45, 228] width 76 height 29
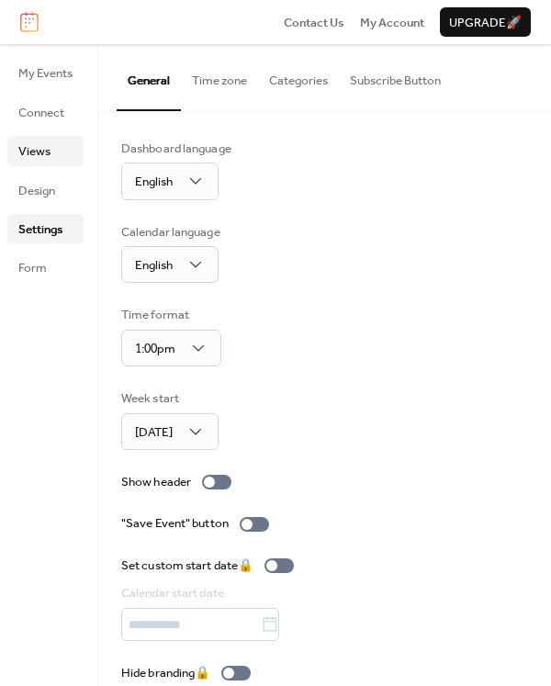
click at [56, 141] on link "Views" at bounding box center [45, 150] width 76 height 29
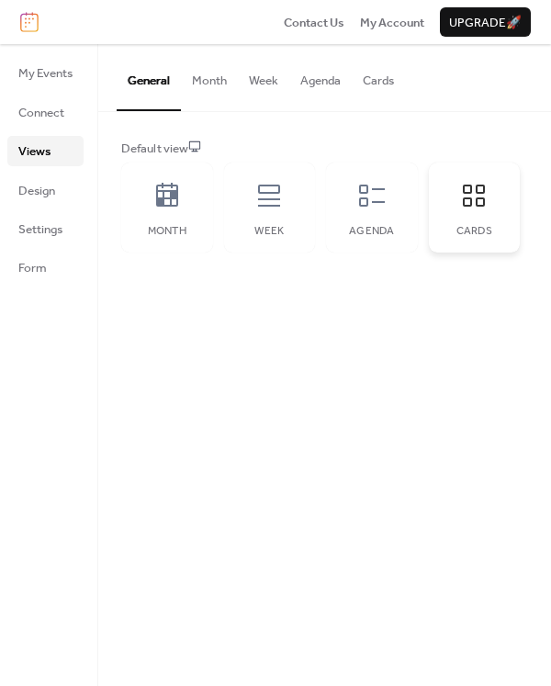
click at [466, 220] on div "Cards" at bounding box center [475, 208] width 92 height 90
click at [393, 83] on button "Cards" at bounding box center [378, 76] width 53 height 64
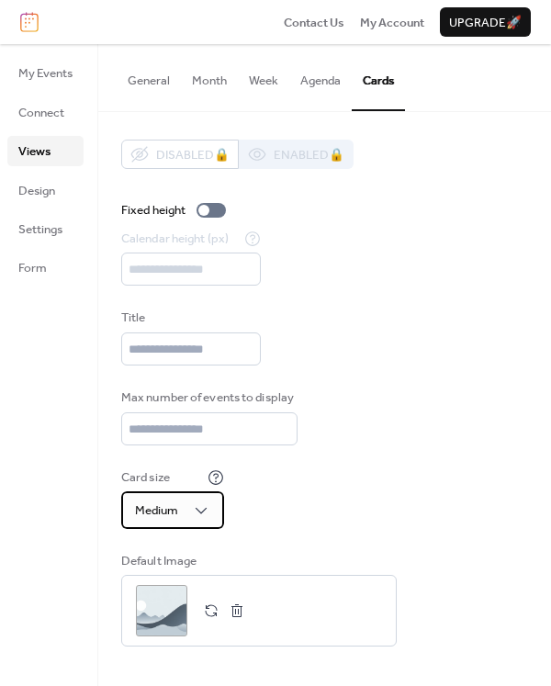
click at [221, 516] on div "Medium" at bounding box center [172, 510] width 103 height 37
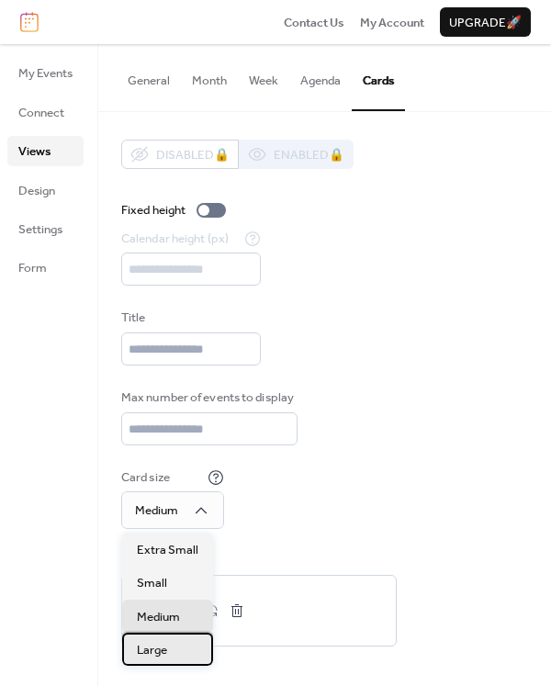
click at [164, 648] on span "Large" at bounding box center [152, 650] width 30 height 18
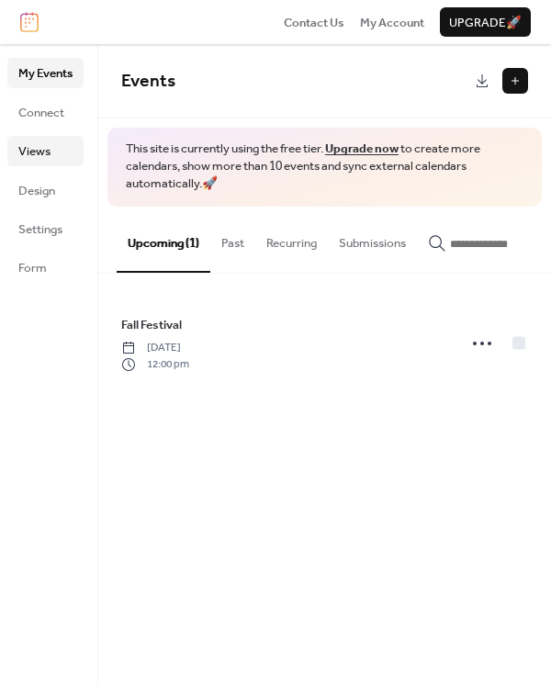
click at [37, 149] on span "Views" at bounding box center [34, 151] width 32 height 18
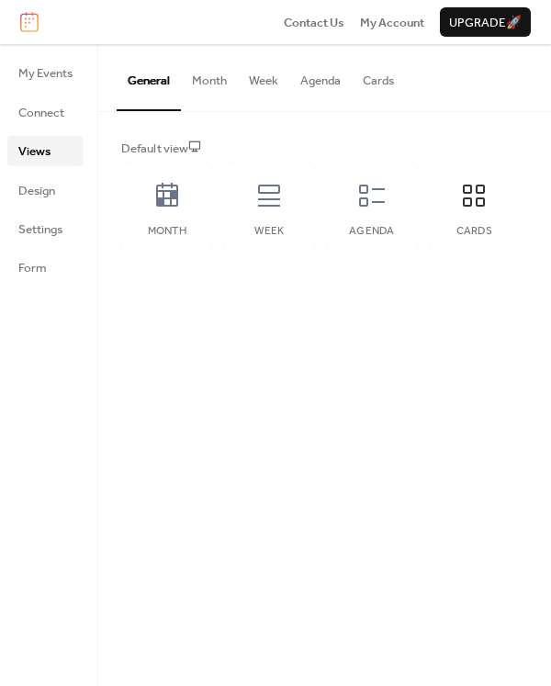
click at [383, 89] on button "Cards" at bounding box center [378, 76] width 53 height 64
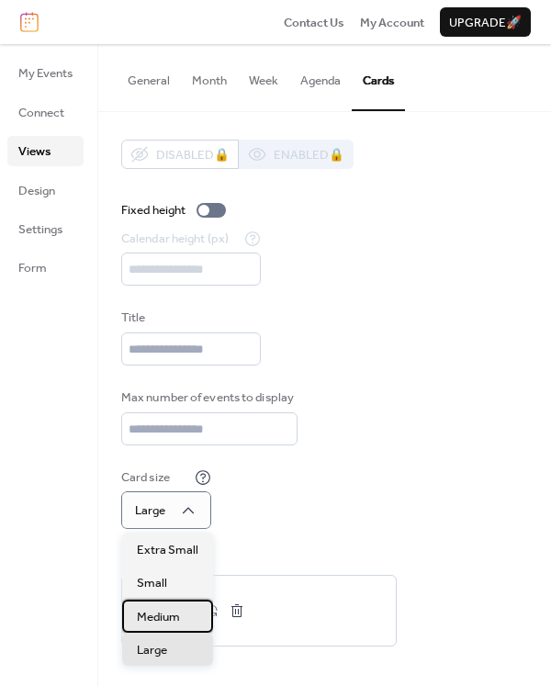
click at [179, 618] on span "Medium" at bounding box center [158, 617] width 43 height 18
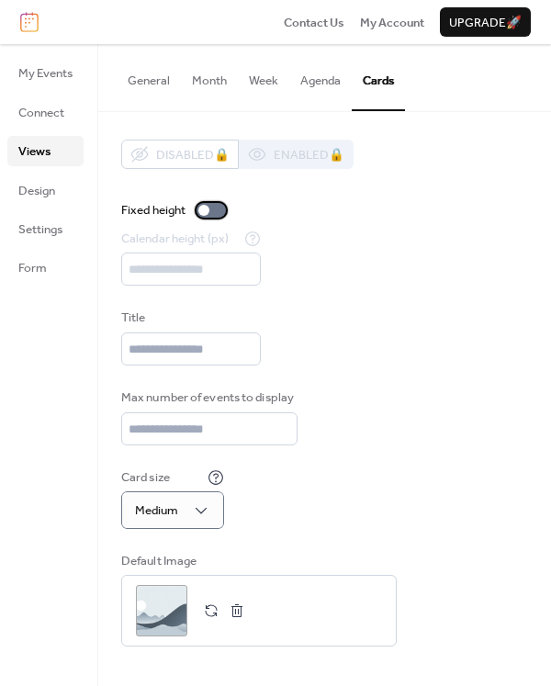
click at [205, 210] on div at bounding box center [203, 210] width 11 height 11
click at [213, 210] on div at bounding box center [211, 210] width 29 height 15
